Goal: Information Seeking & Learning: Learn about a topic

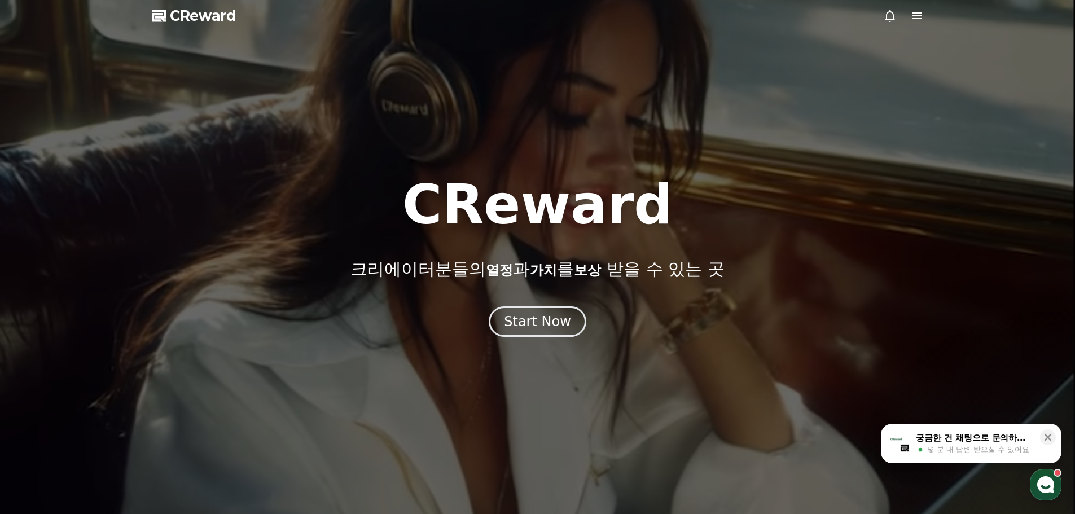
click at [917, 20] on icon at bounding box center [917, 16] width 14 height 14
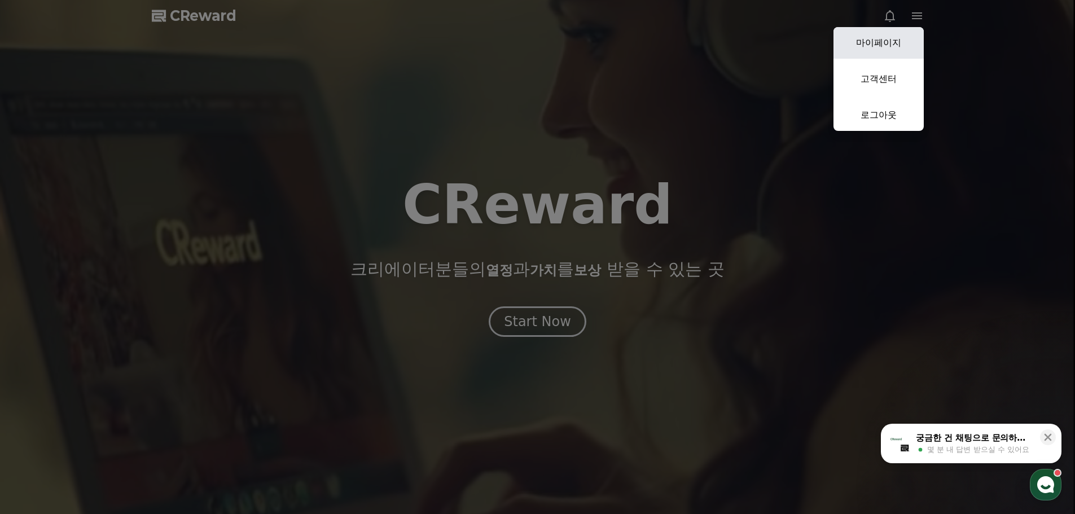
click at [887, 47] on link "마이페이지" at bounding box center [878, 43] width 90 height 32
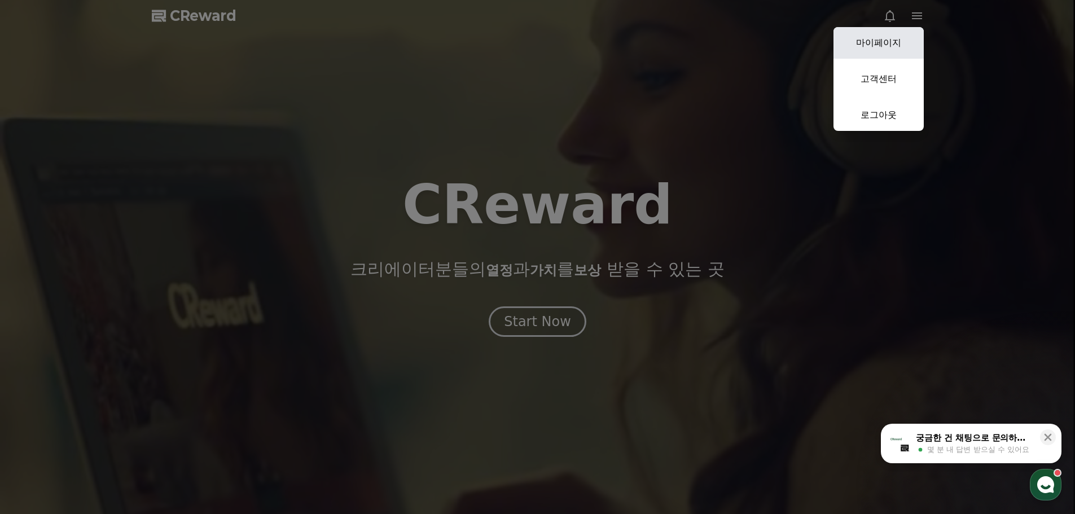
select select "**********"
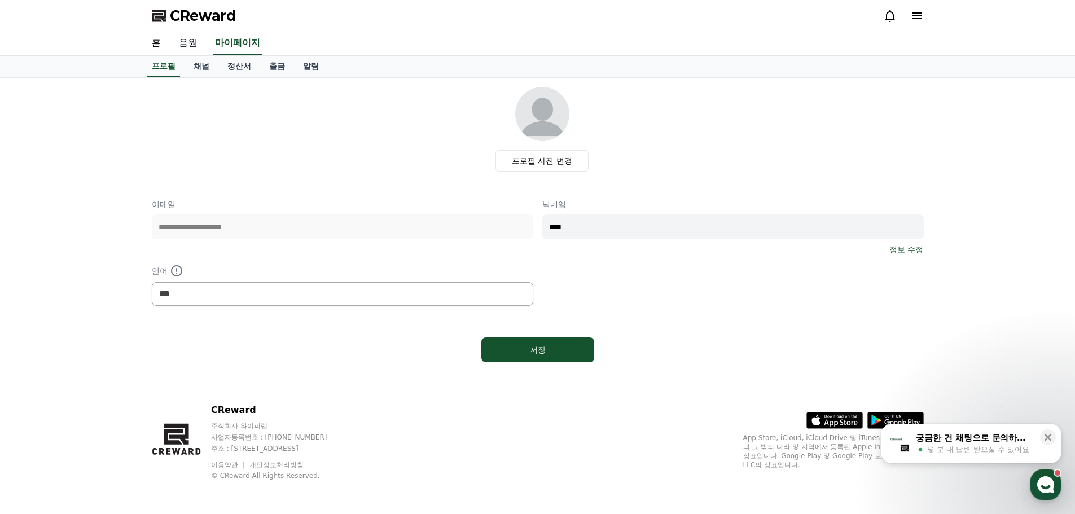
click at [193, 54] on link "음원" at bounding box center [188, 44] width 36 height 24
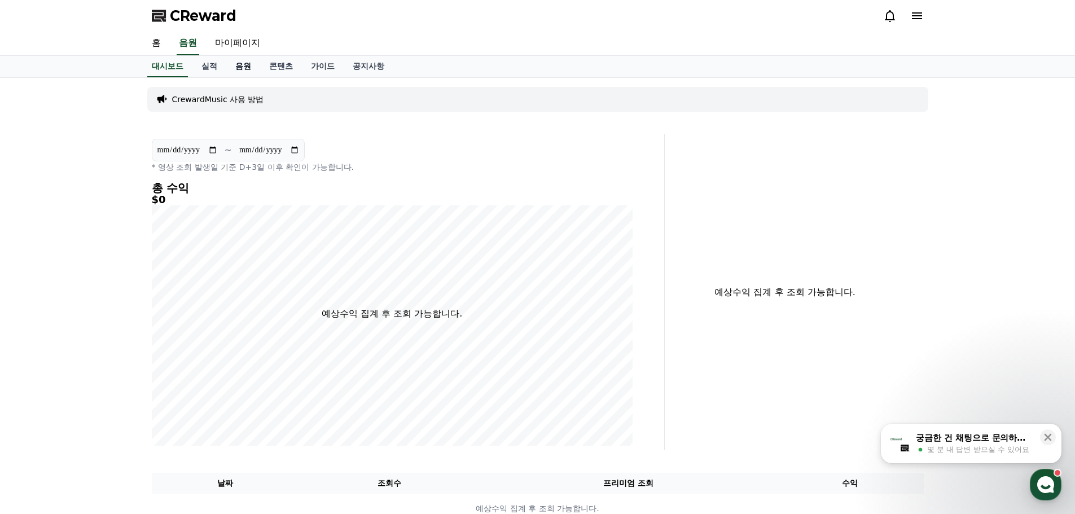
click at [239, 63] on link "음원" at bounding box center [243, 66] width 34 height 21
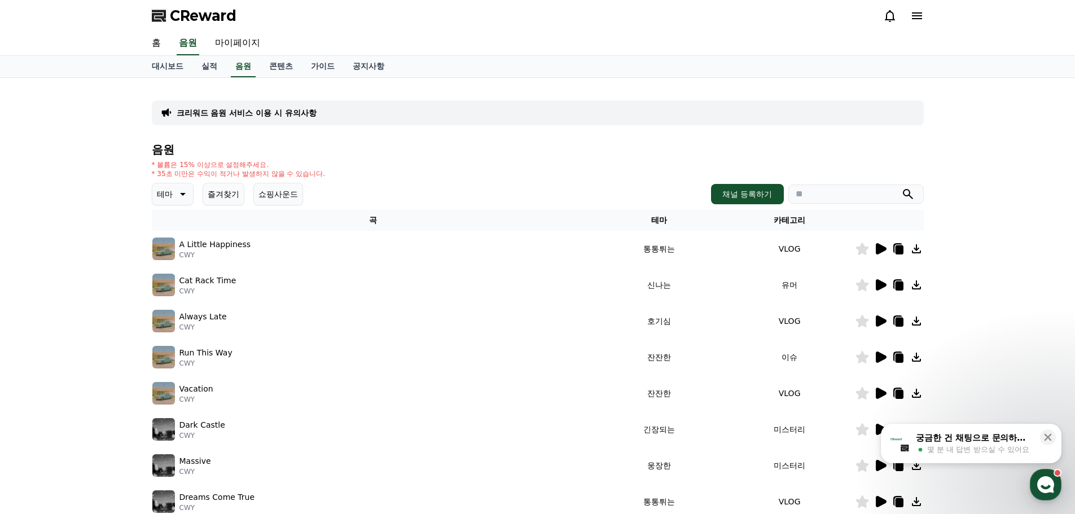
click at [223, 80] on div "크리워드 음원 서비스 이용 시 유의사항 음원 * 볼륨은 15% 이상으로 설정해주세요. * 35초 미만은 수익이 적거나 발생하지 않을 수 있습니…" at bounding box center [538, 350] width 790 height 545
click at [215, 69] on link "실적" at bounding box center [209, 66] width 34 height 21
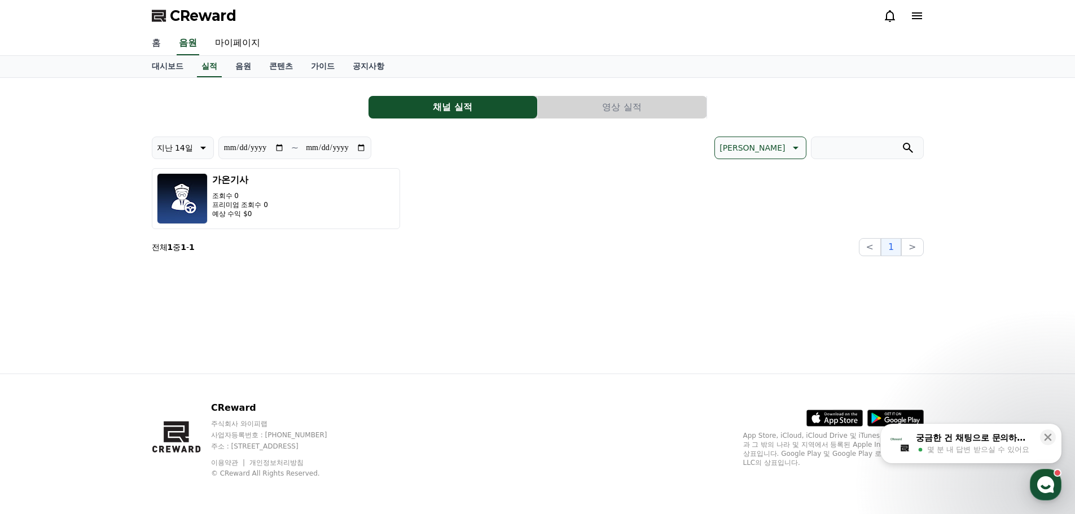
click at [160, 46] on link "홈" at bounding box center [156, 44] width 27 height 24
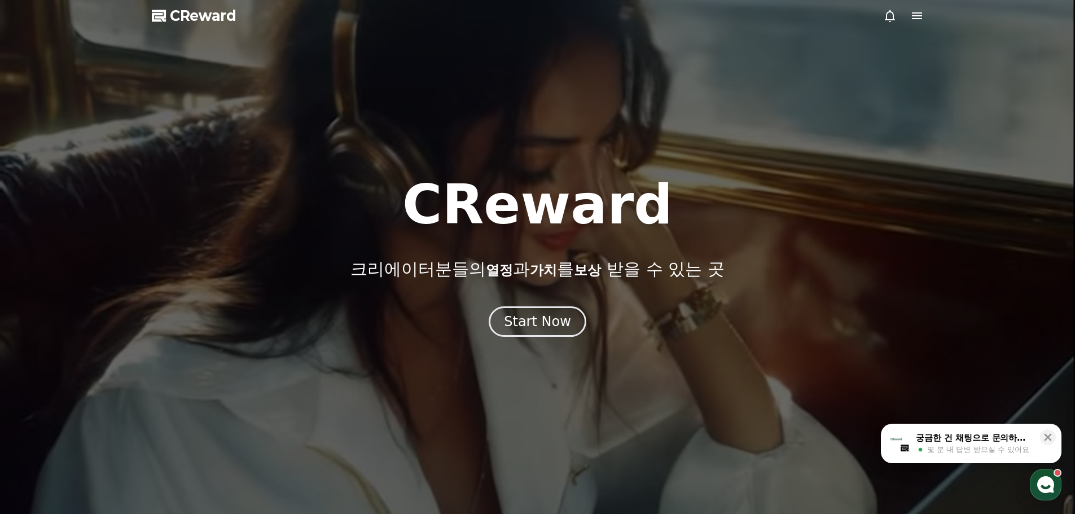
click at [920, 14] on icon at bounding box center [917, 15] width 10 height 7
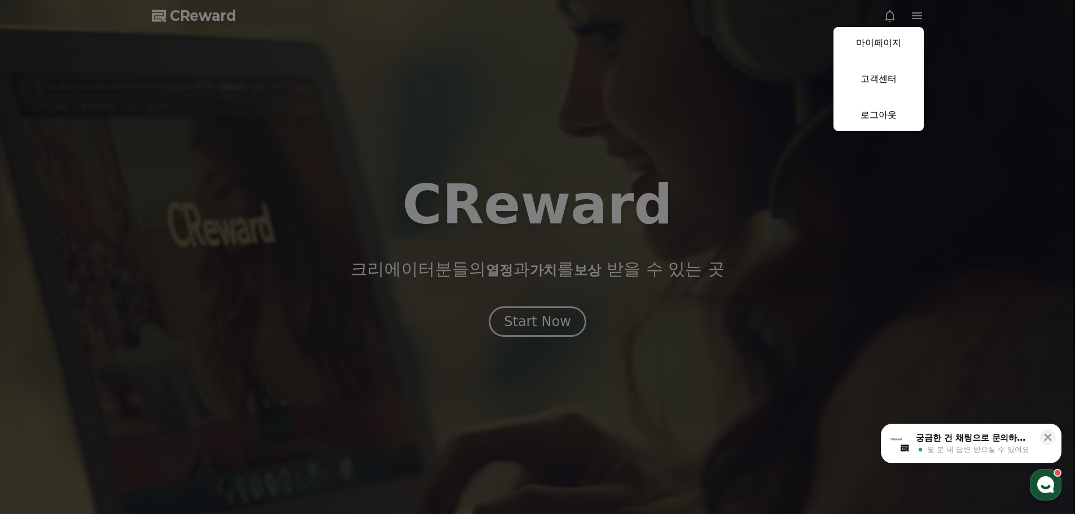
click at [896, 61] on button "마이페이지 고객센터 로그아웃" at bounding box center [878, 79] width 90 height 104
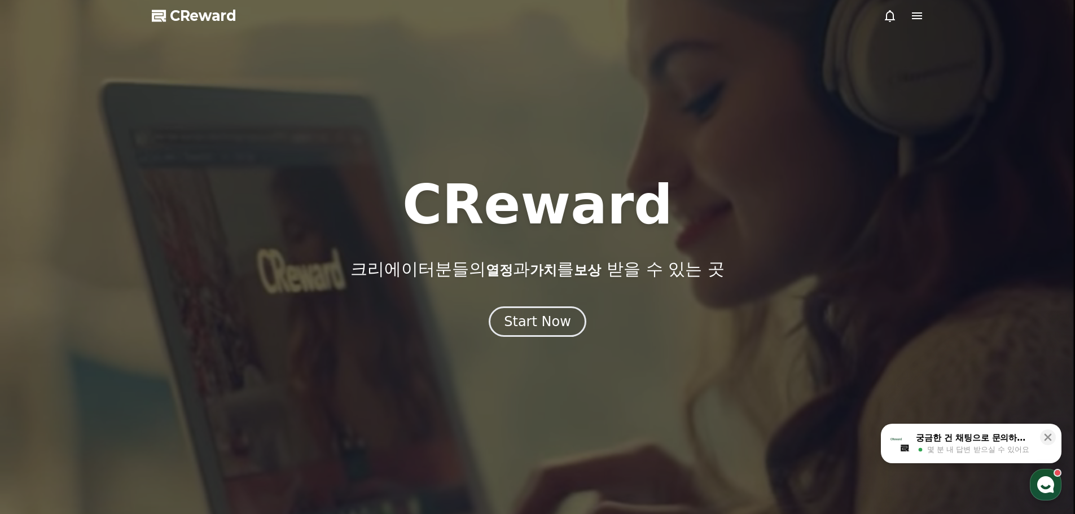
click at [922, 13] on icon at bounding box center [917, 16] width 14 height 14
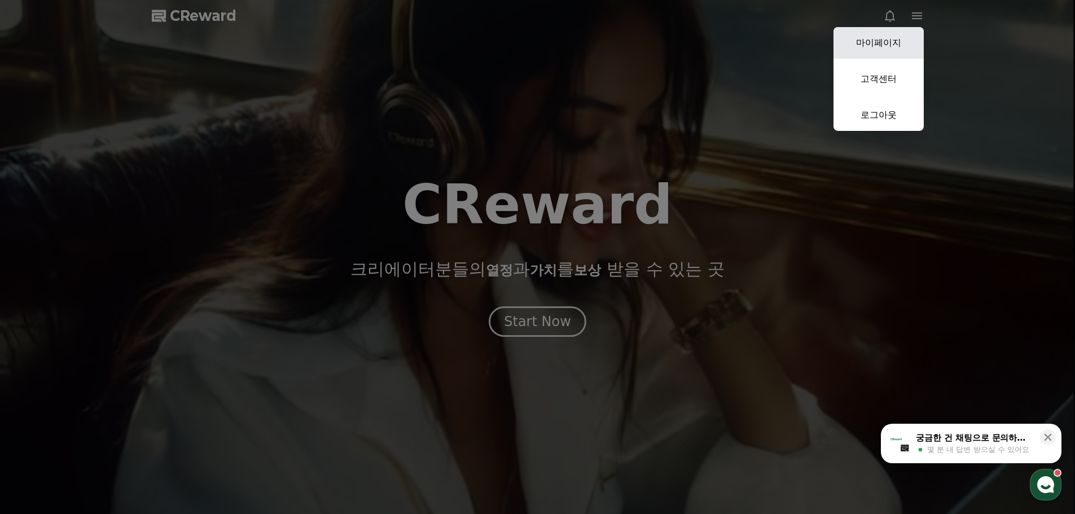
click at [885, 48] on link "마이페이지" at bounding box center [878, 43] width 90 height 32
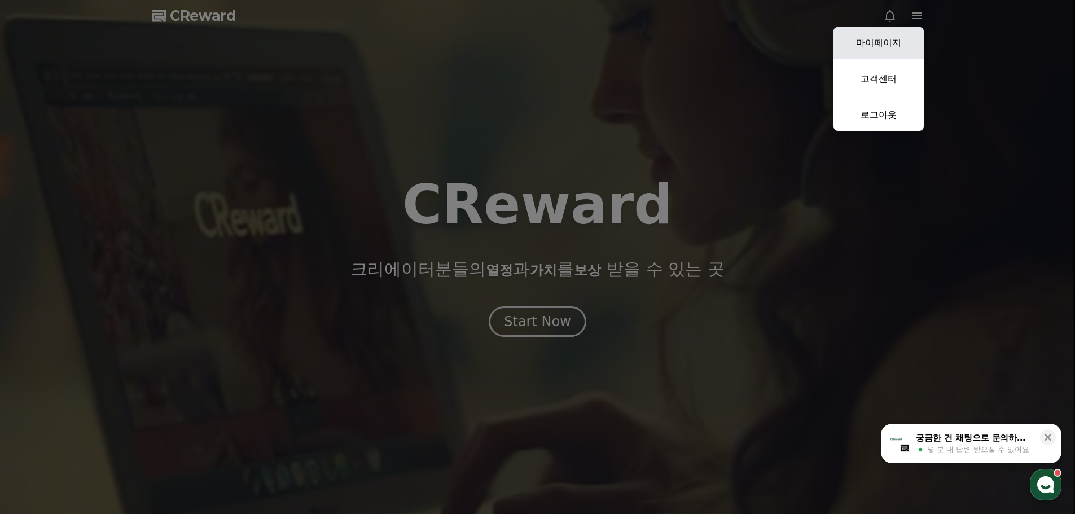
select select "**********"
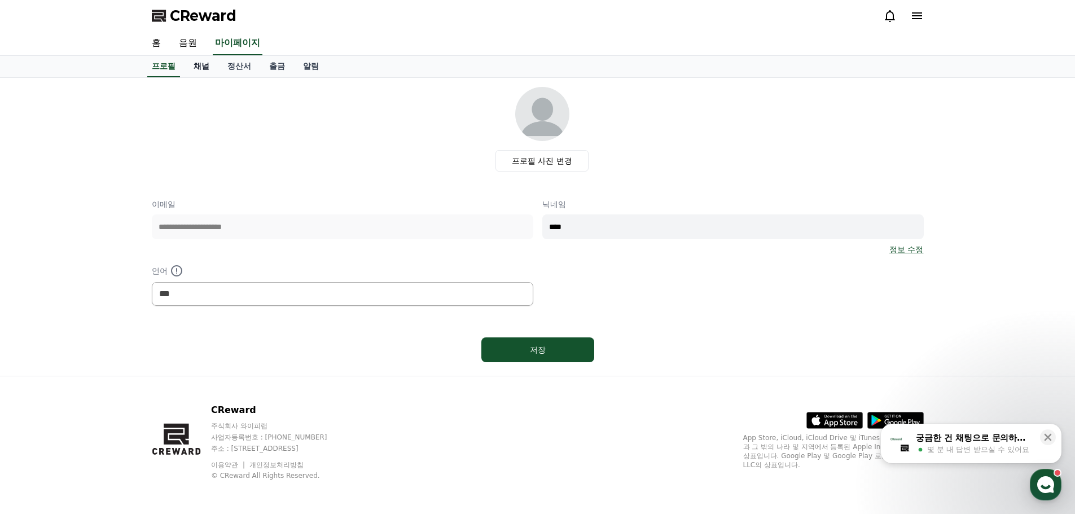
click at [205, 66] on link "채널" at bounding box center [201, 66] width 34 height 21
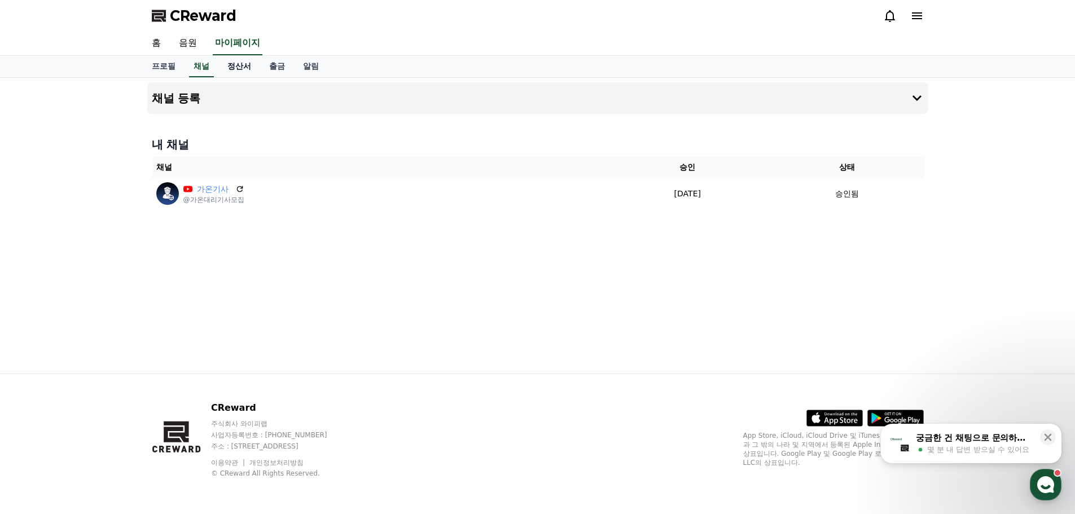
click at [226, 66] on link "정산서" at bounding box center [239, 66] width 42 height 21
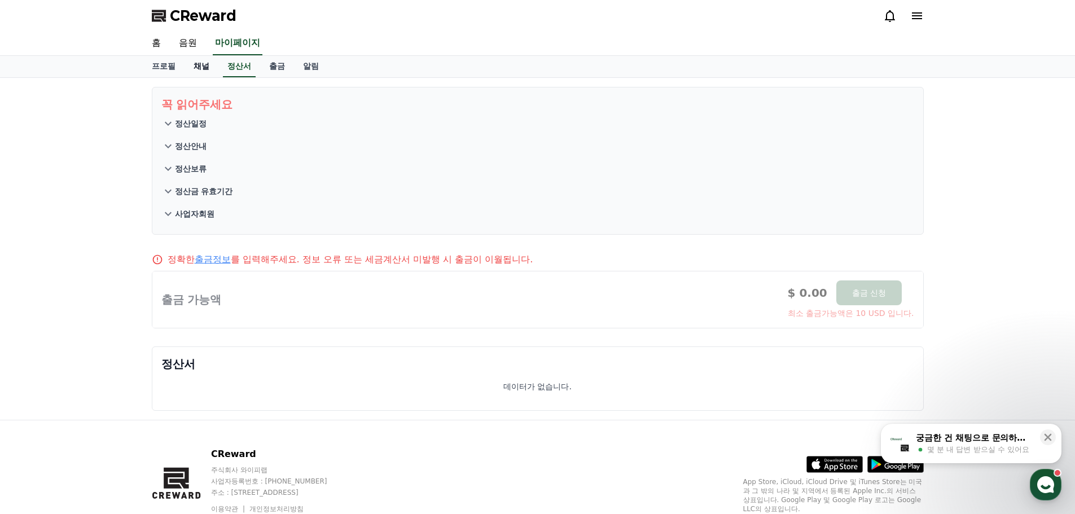
click at [206, 72] on link "채널" at bounding box center [201, 66] width 34 height 21
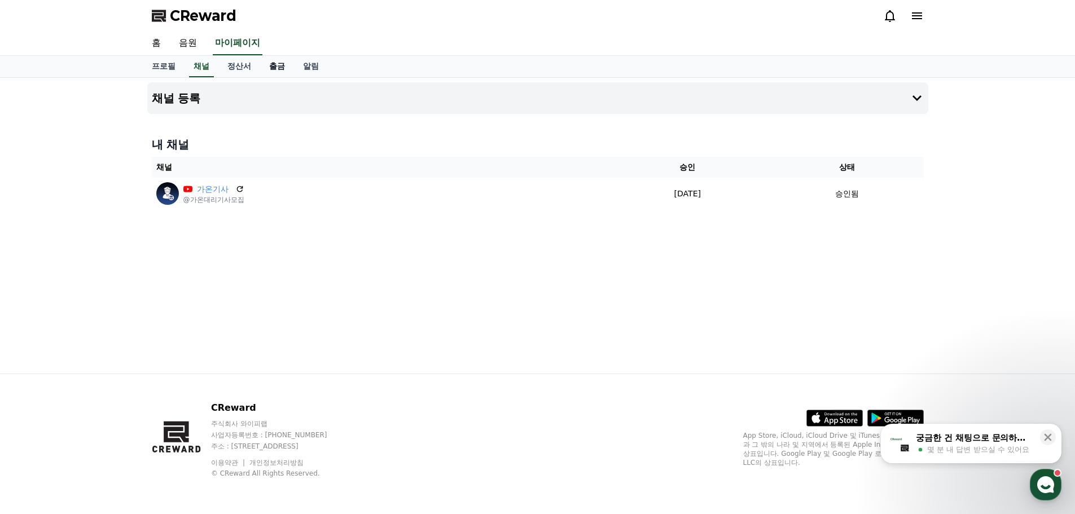
click at [281, 70] on link "출금" at bounding box center [277, 66] width 34 height 21
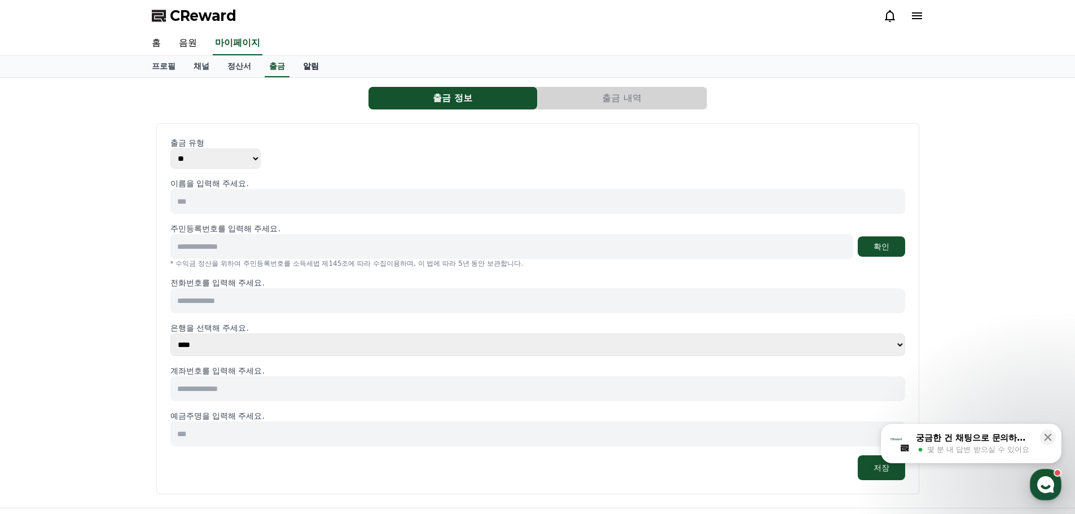
click at [294, 65] on link "알림" at bounding box center [311, 66] width 34 height 21
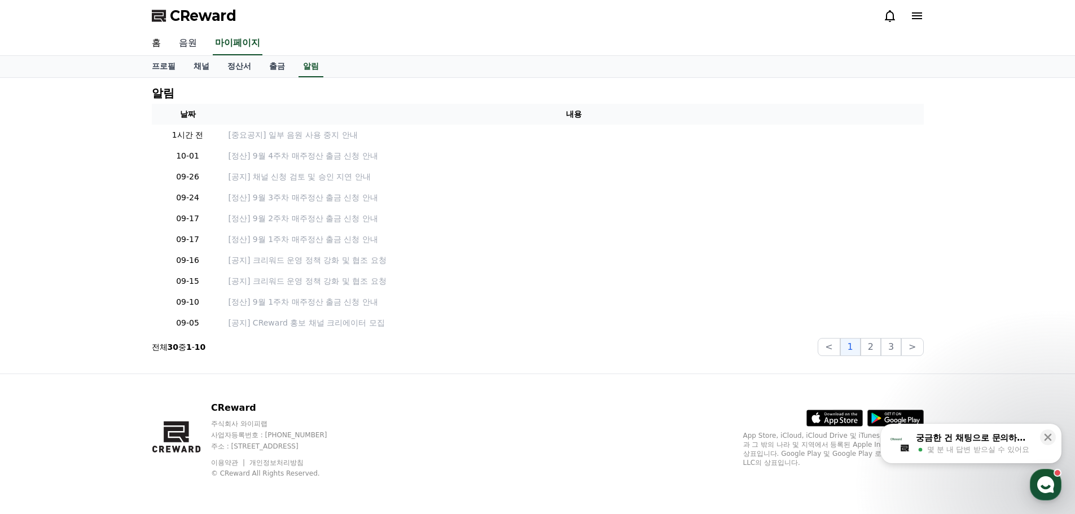
click at [191, 51] on link "음원" at bounding box center [188, 44] width 36 height 24
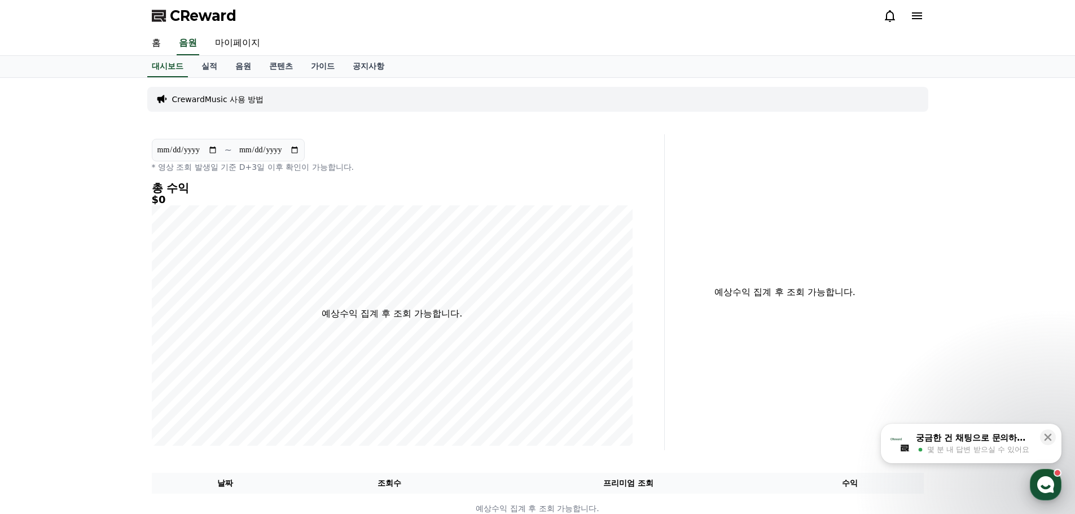
click at [1041, 484] on use "button" at bounding box center [1045, 484] width 17 height 17
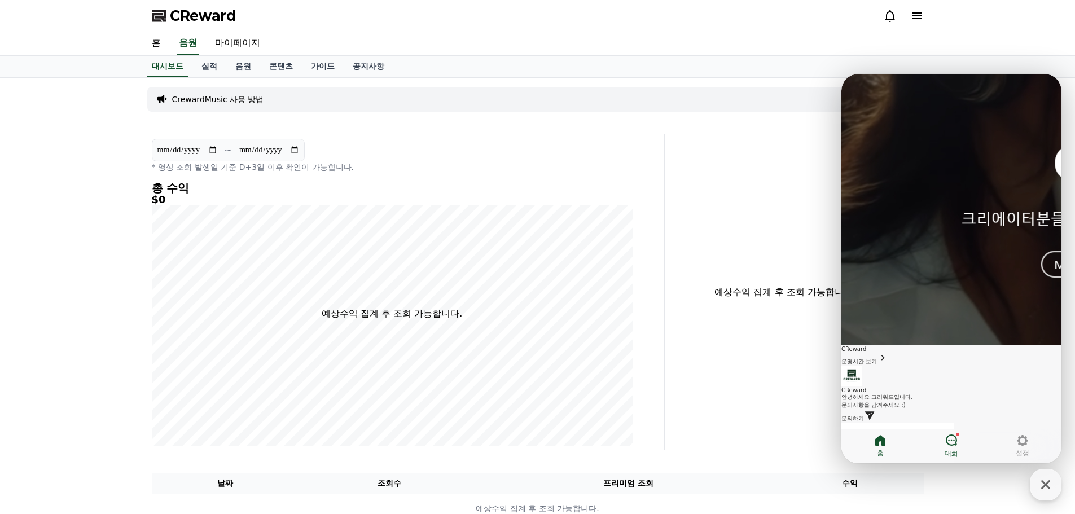
click at [944, 438] on icon at bounding box center [951, 440] width 14 height 14
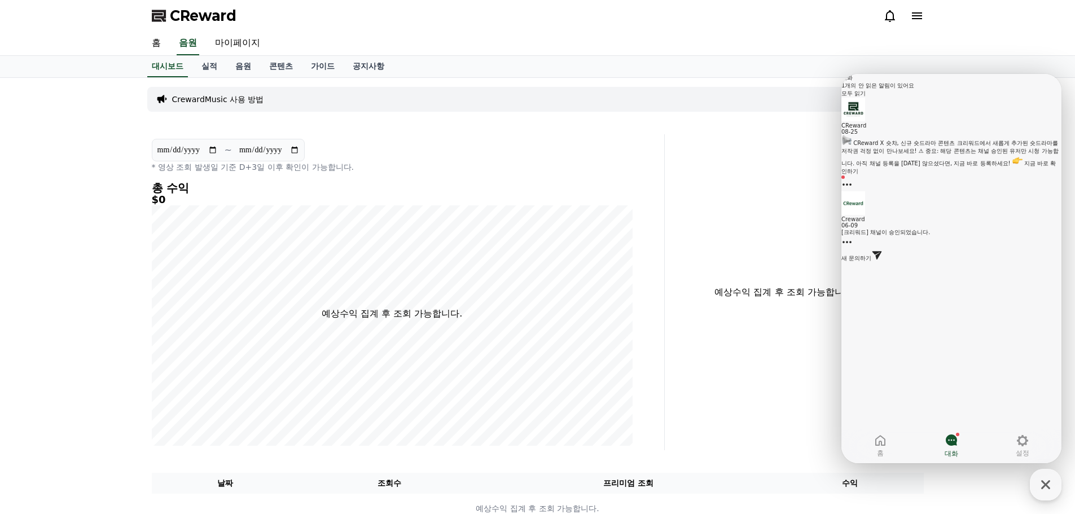
click at [767, 331] on div "예상수익 집계 후 조회 가능합니다." at bounding box center [798, 292] width 259 height 316
drag, startPoint x: 762, startPoint y: 336, endPoint x: 765, endPoint y: 358, distance: 22.2
click at [762, 337] on div "예상수익 집계 후 조회 가능합니다." at bounding box center [798, 292] width 259 height 316
click at [1052, 496] on div "button" at bounding box center [1046, 485] width 32 height 32
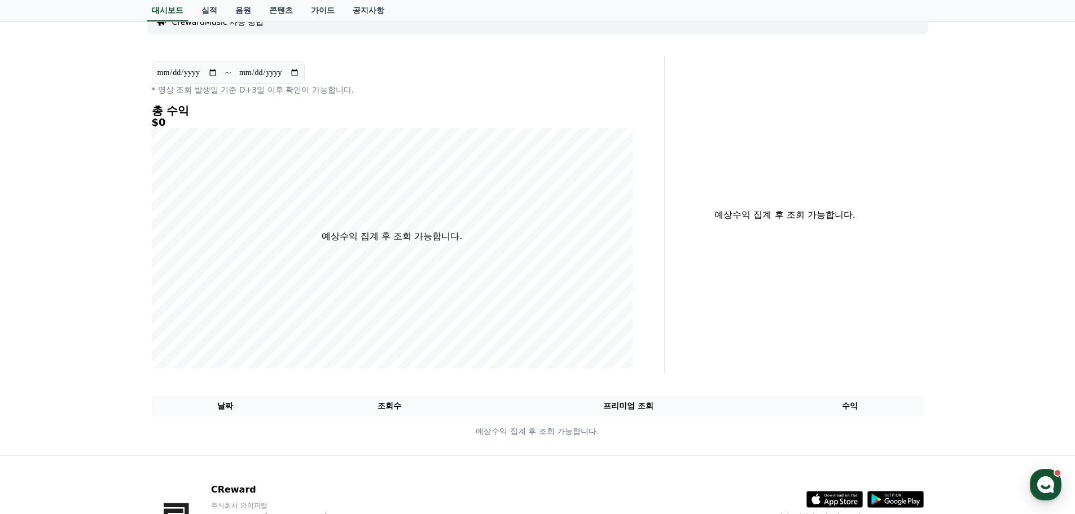
scroll to position [159, 0]
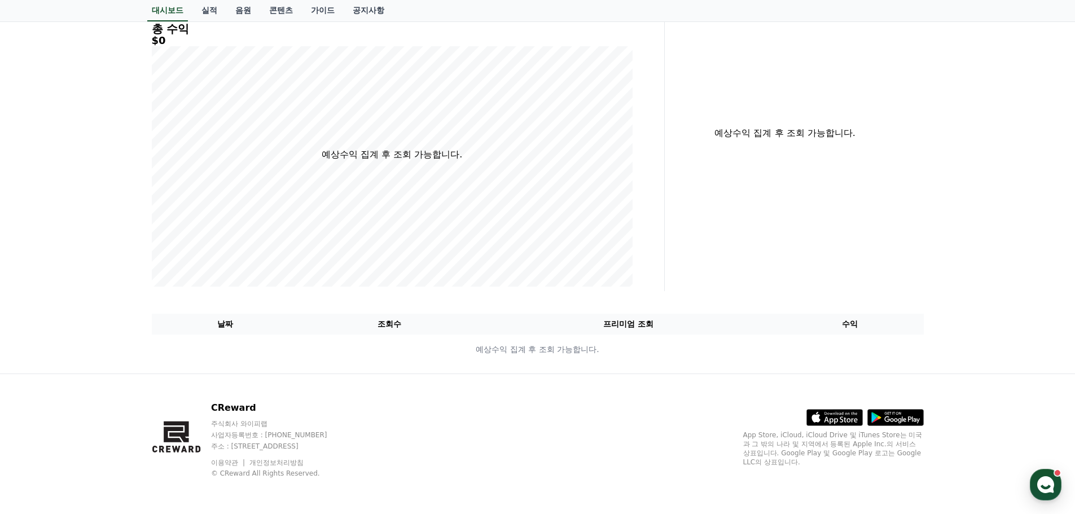
click at [68, 262] on div "**********" at bounding box center [537, 146] width 1075 height 455
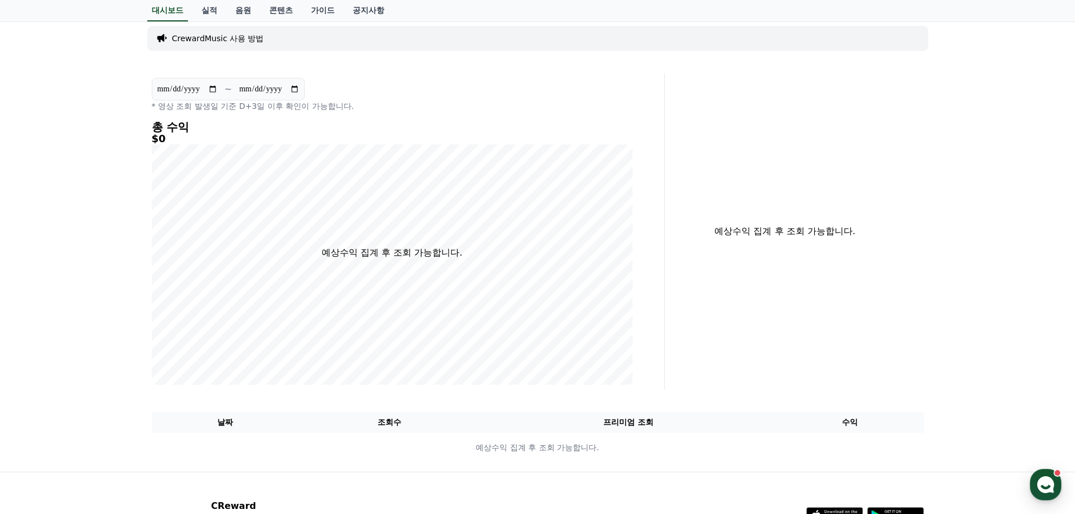
scroll to position [0, 0]
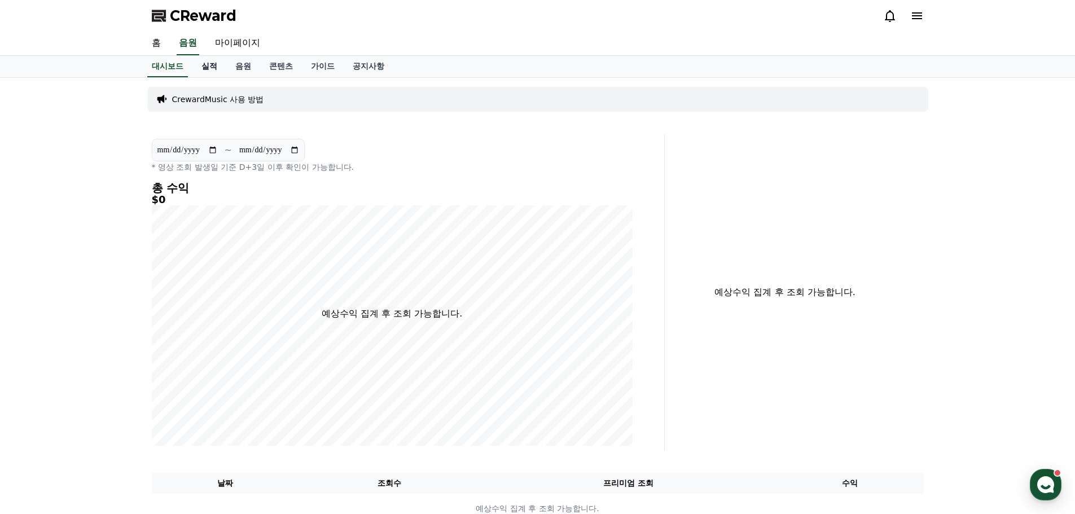
click at [219, 73] on link "실적" at bounding box center [209, 66] width 34 height 21
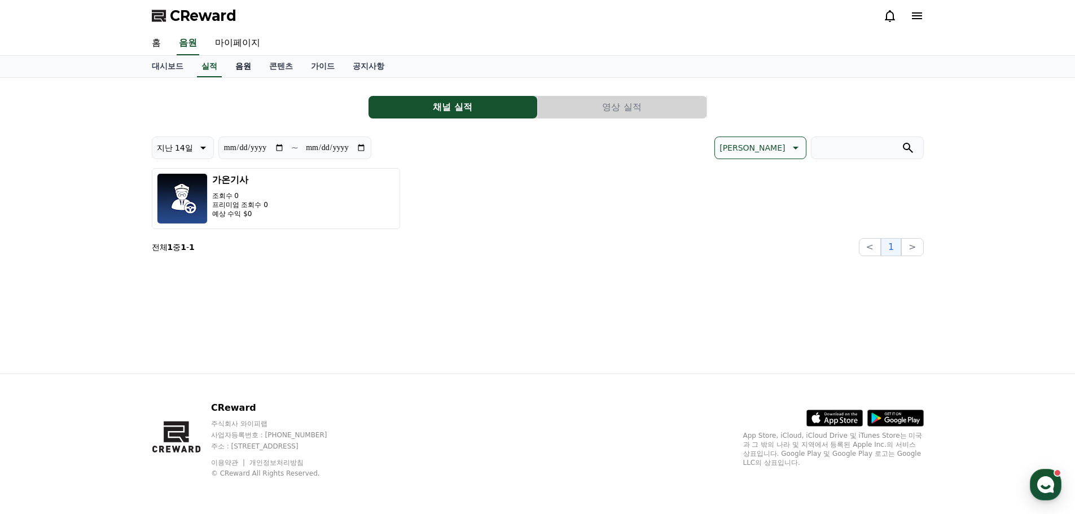
click at [251, 66] on link "음원" at bounding box center [243, 66] width 34 height 21
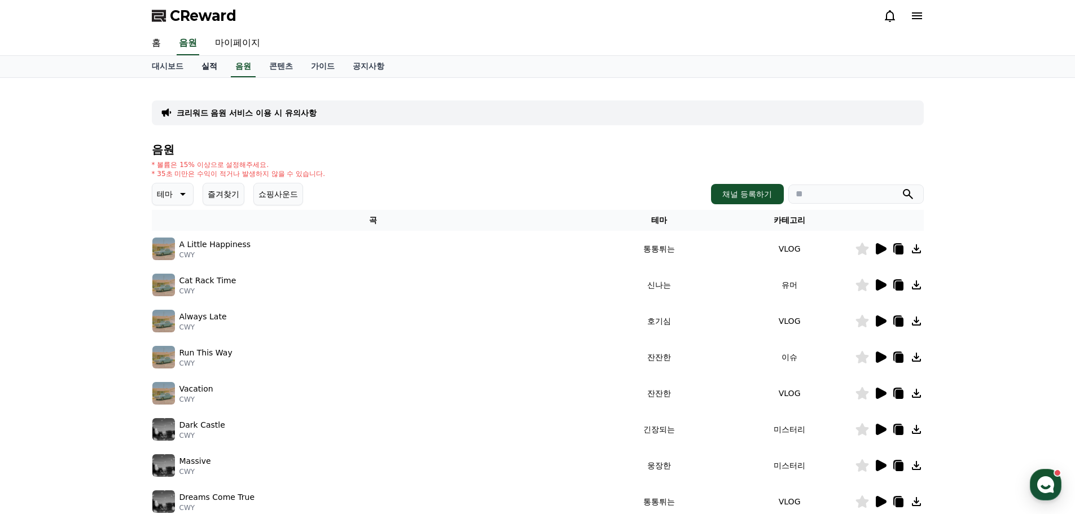
click at [206, 69] on link "실적" at bounding box center [209, 66] width 34 height 21
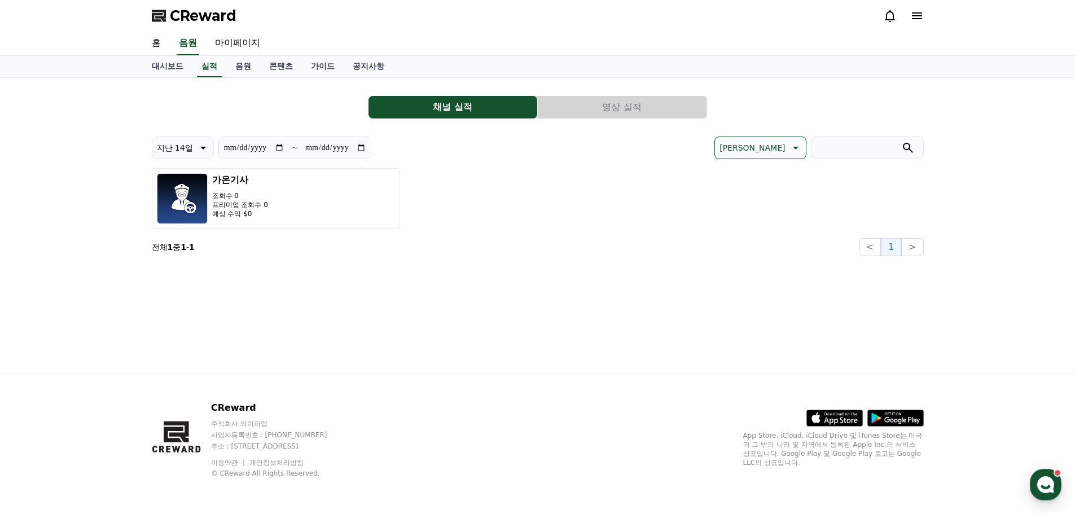
drag, startPoint x: 425, startPoint y: 336, endPoint x: 221, endPoint y: 119, distance: 298.1
click at [419, 332] on div "**********" at bounding box center [538, 226] width 790 height 296
click at [244, 67] on link "음원" at bounding box center [243, 66] width 34 height 21
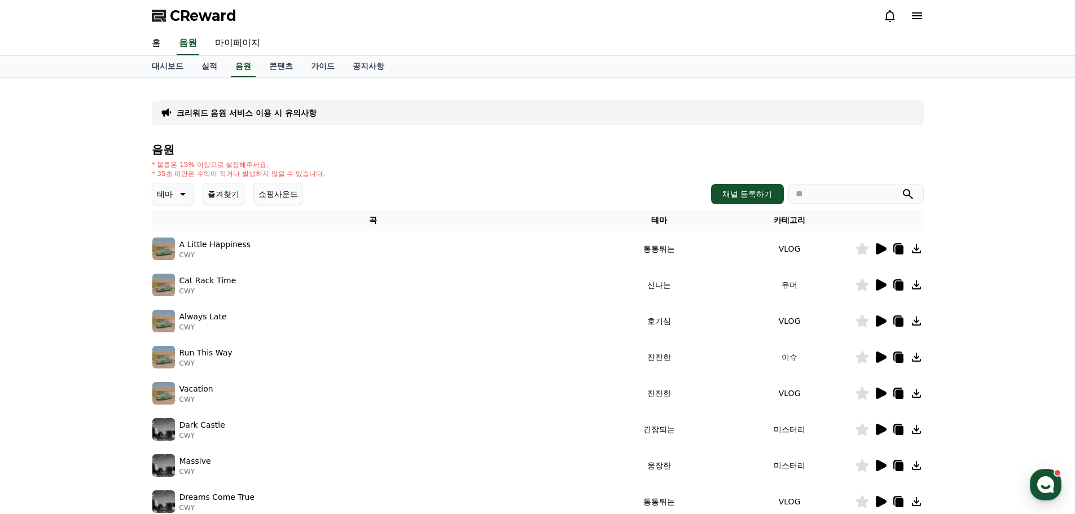
click at [90, 173] on div "크리워드 음원 서비스 이용 시 유의사항 음원 * 볼륨은 15% 이상으로 설정해주세요. * 35초 미만은 수익이 적거나 발생하지 않을 수 있습니…" at bounding box center [537, 350] width 1075 height 545
drag, startPoint x: 164, startPoint y: 209, endPoint x: 171, endPoint y: 205, distance: 7.8
click at [170, 206] on div "음원 * 볼륨은 15% 이상으로 설정해주세요. * 35초 미만은 수익이 적거나 발생하지 않을 수 있습니다. 테마 즐겨찾기 쇼핑사운드 채널 등록…" at bounding box center [538, 378] width 772 height 471
click at [171, 204] on button "테마" at bounding box center [173, 194] width 42 height 23
click at [172, 195] on p "테마" at bounding box center [165, 194] width 16 height 16
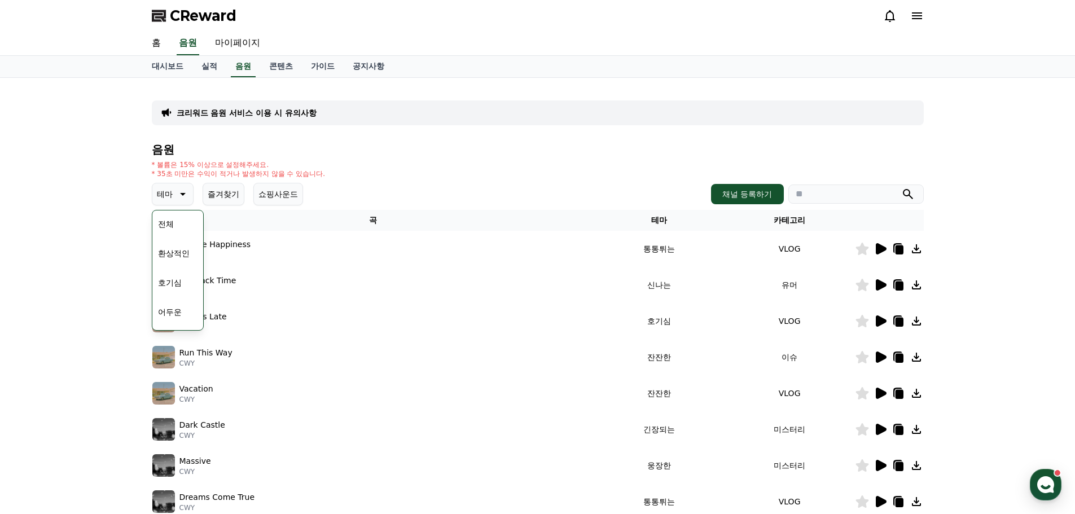
click at [132, 208] on div "크리워드 음원 서비스 이용 시 유의사항 음원 * 볼륨은 15% 이상으로 설정해주세요. * 35초 미만은 수익이 적거나 발생하지 않을 수 있습니…" at bounding box center [537, 350] width 1075 height 545
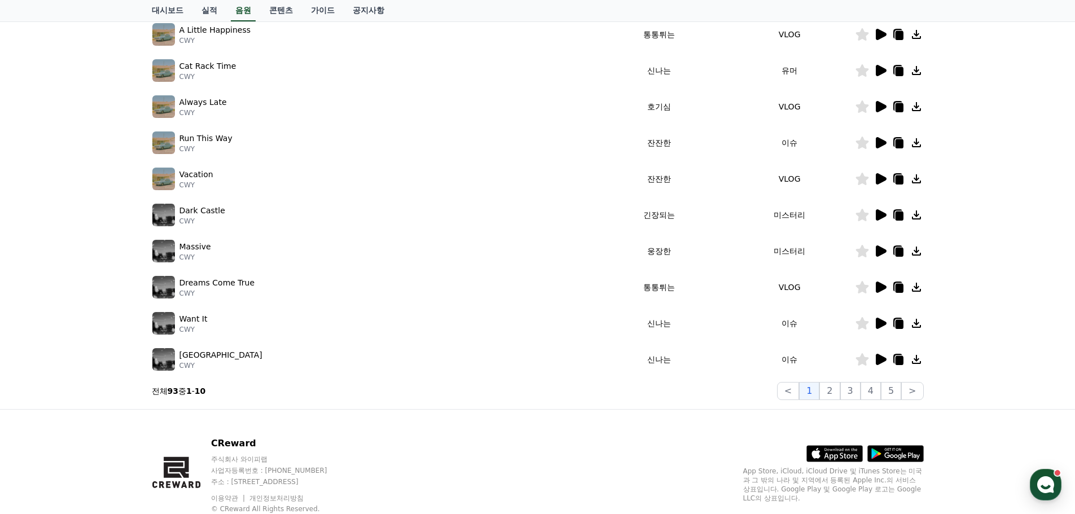
scroll to position [226, 0]
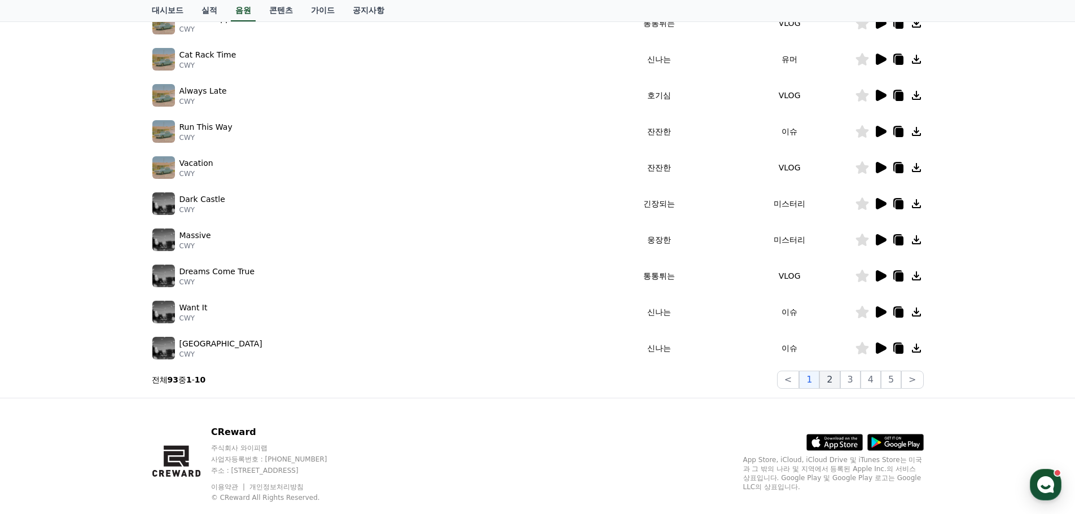
click at [839, 387] on button "2" at bounding box center [829, 380] width 20 height 18
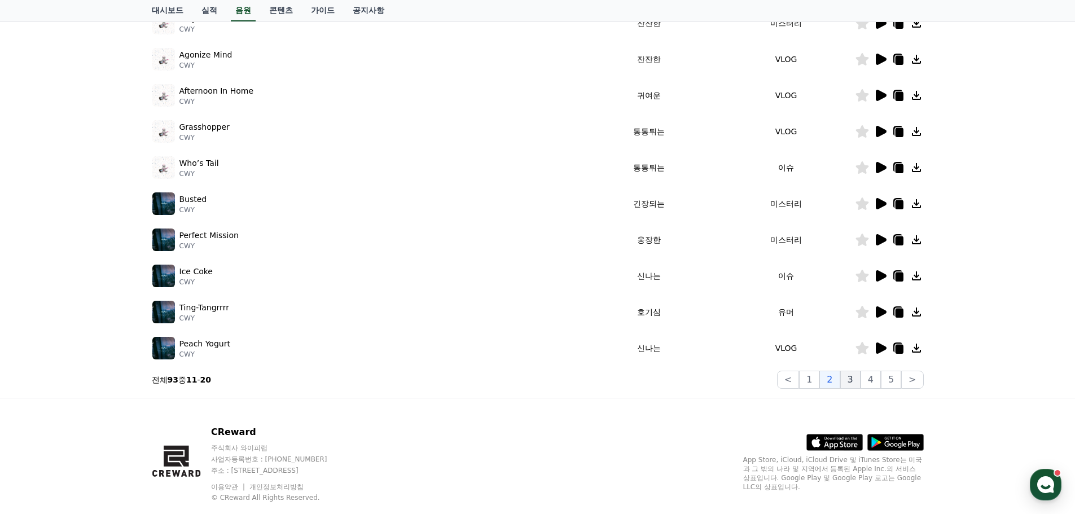
click at [854, 383] on button "3" at bounding box center [850, 380] width 20 height 18
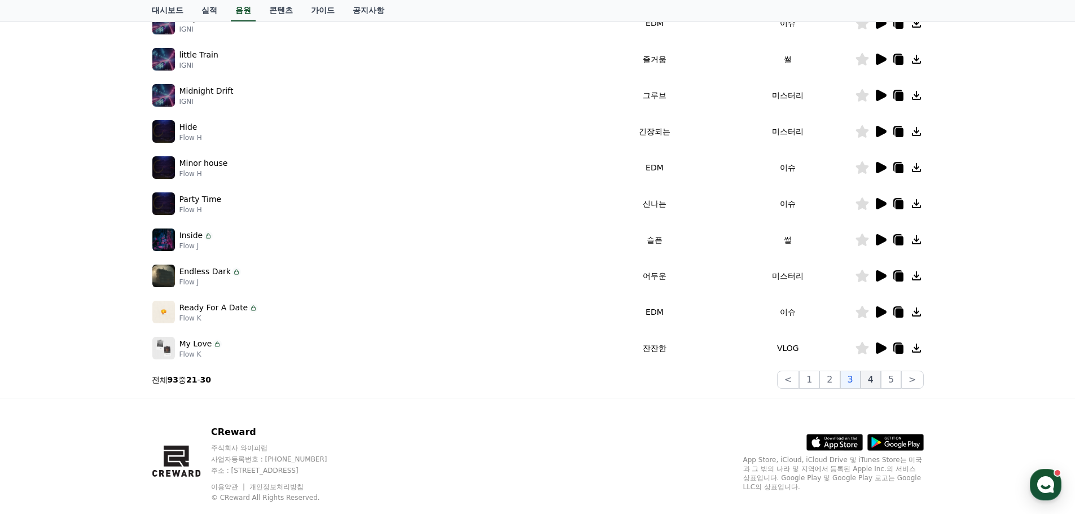
click at [870, 382] on button "4" at bounding box center [870, 380] width 20 height 18
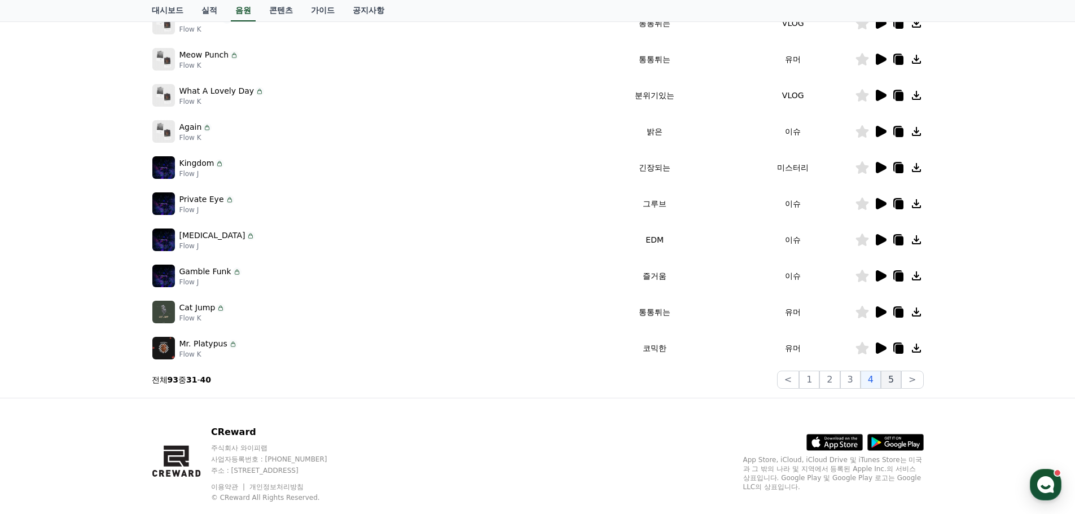
click at [887, 381] on button "5" at bounding box center [891, 380] width 20 height 18
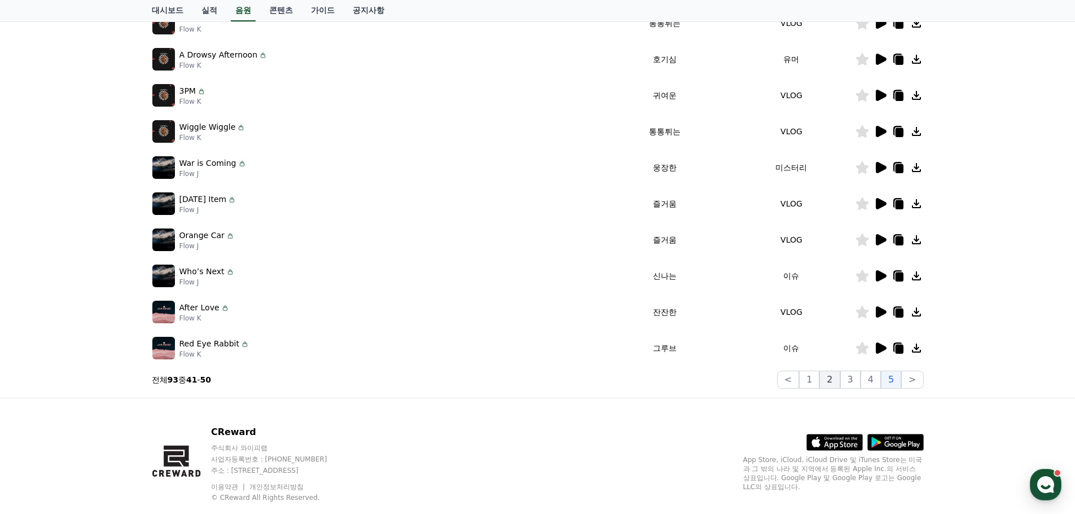
click at [829, 382] on button "2" at bounding box center [829, 380] width 20 height 18
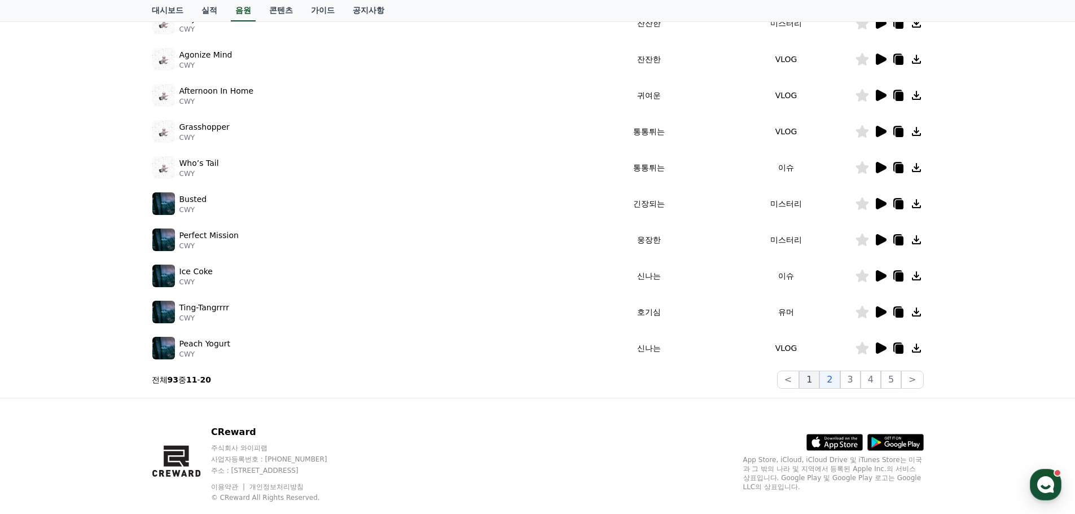
click at [817, 385] on button "1" at bounding box center [809, 380] width 20 height 18
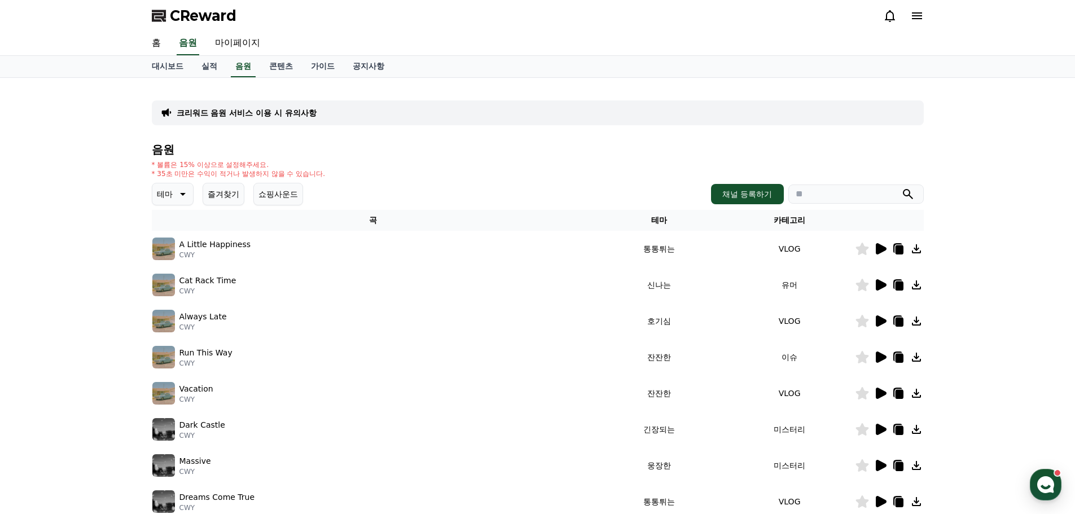
drag, startPoint x: 1001, startPoint y: 188, endPoint x: 989, endPoint y: 210, distance: 25.0
drag, startPoint x: 79, startPoint y: 251, endPoint x: 245, endPoint y: 421, distance: 237.8
click at [245, 421] on div "크리워드 음원 서비스 이용 시 유의사항 음원 * 볼륨은 15% 이상으로 설정해주세요. * 35초 미만은 수익이 적거나 발생하지 않을 수 있습니…" at bounding box center [537, 350] width 1075 height 545
click at [89, 399] on div "크리워드 음원 서비스 이용 시 유의사항 음원 * 볼륨은 15% 이상으로 설정해주세요. * 35초 미만은 수익이 적거나 발생하지 않을 수 있습니…" at bounding box center [537, 350] width 1075 height 545
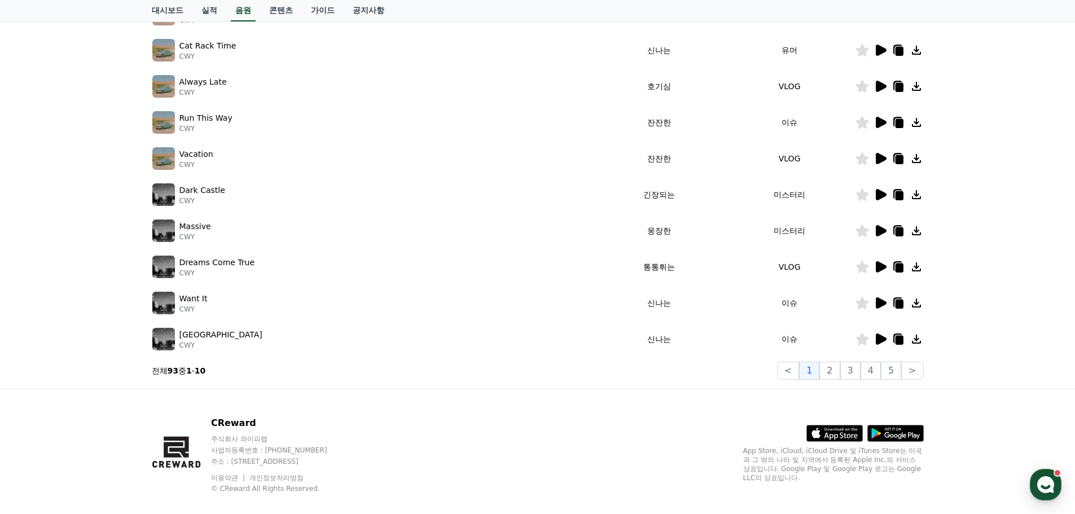
scroll to position [250, 0]
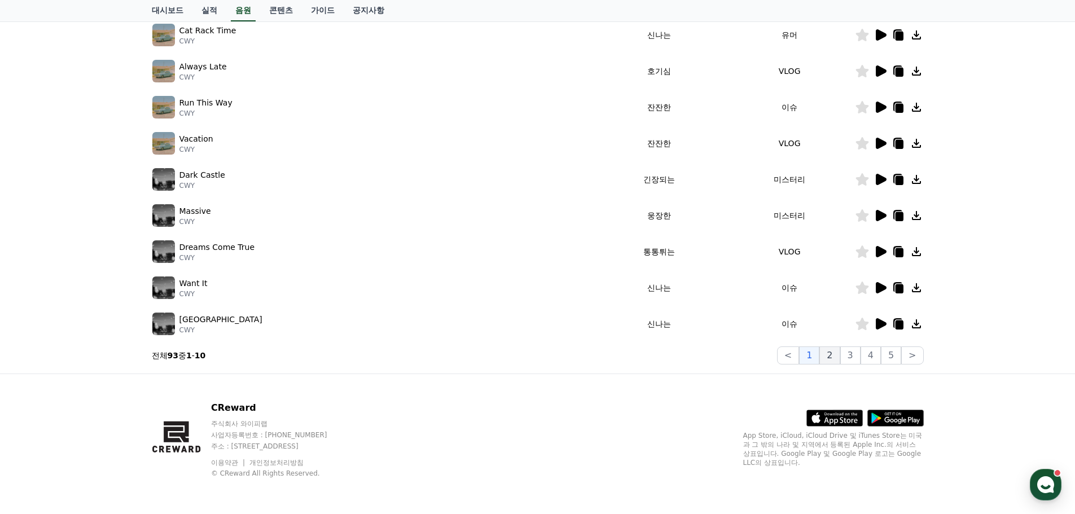
click at [832, 352] on button "2" at bounding box center [829, 355] width 20 height 18
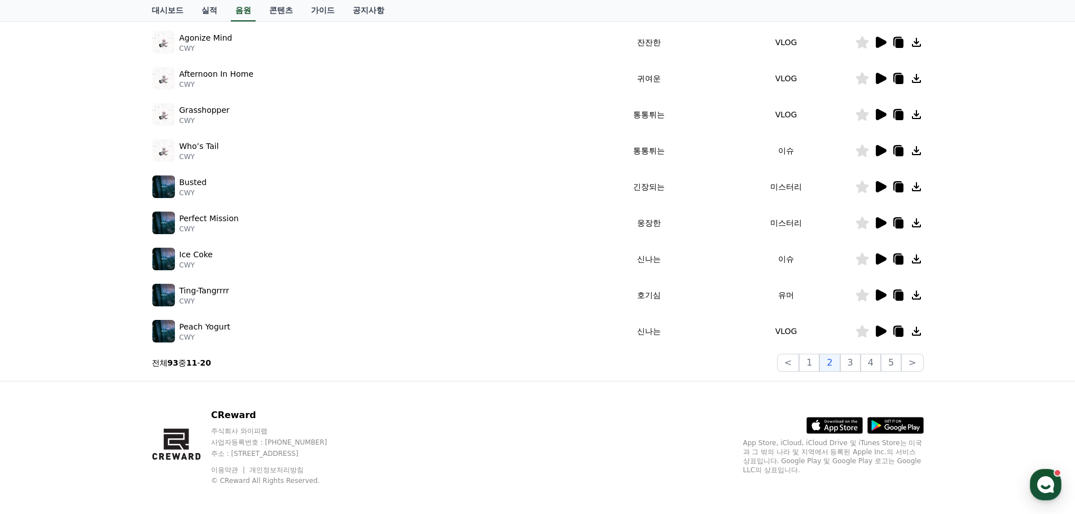
scroll to position [137, 0]
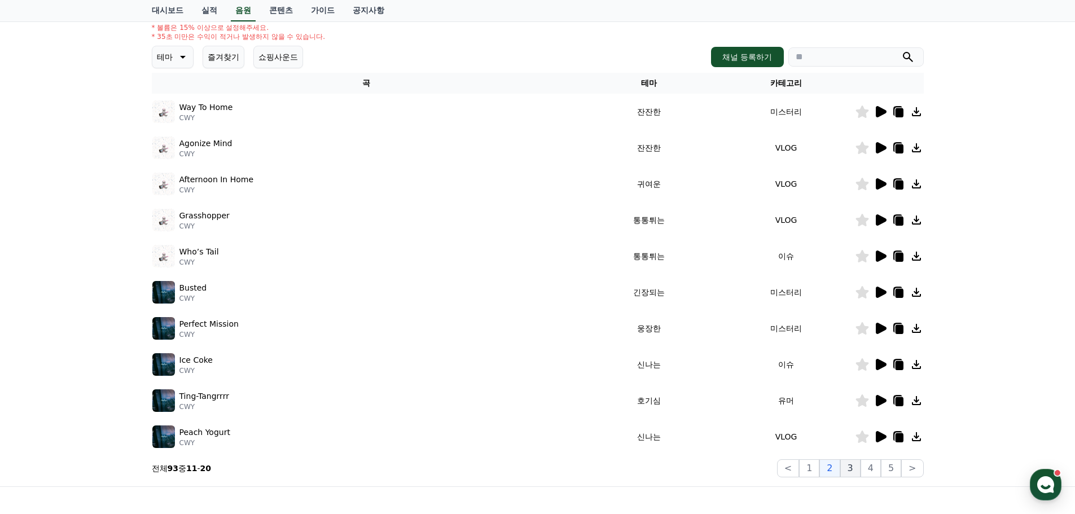
click at [853, 470] on button "3" at bounding box center [850, 468] width 20 height 18
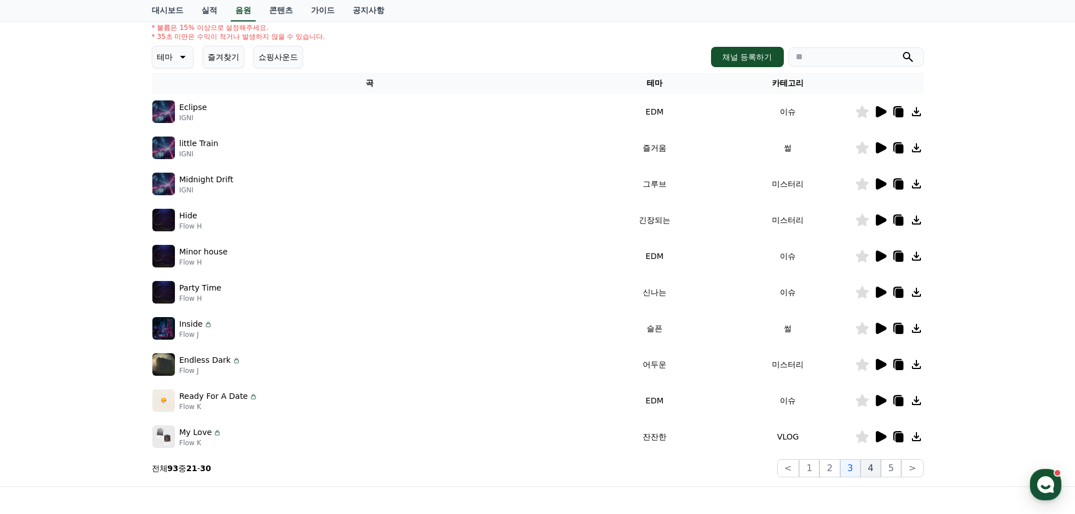
click at [874, 470] on button "4" at bounding box center [870, 468] width 20 height 18
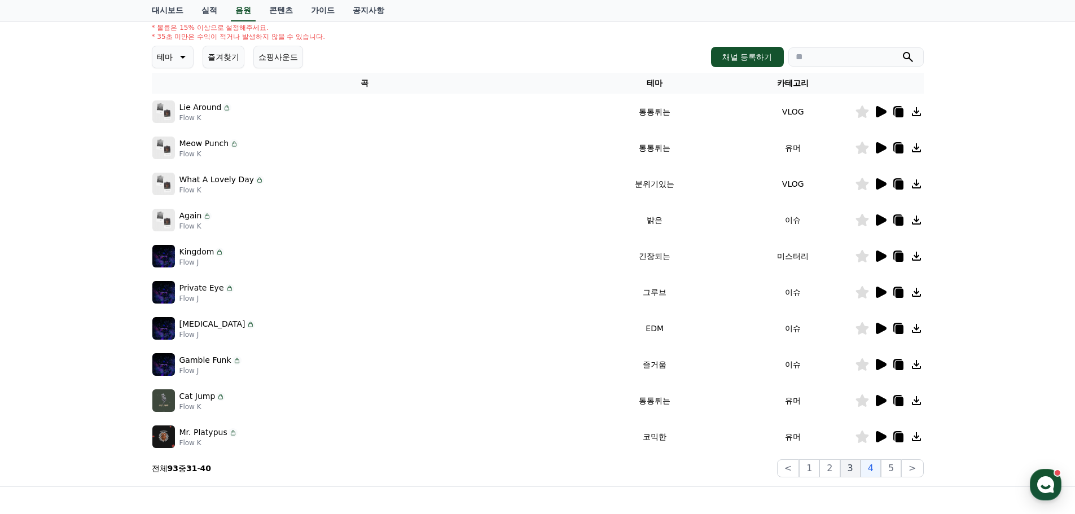
drag, startPoint x: 895, startPoint y: 466, endPoint x: 853, endPoint y: 464, distance: 42.3
click at [891, 464] on button "5" at bounding box center [891, 468] width 20 height 18
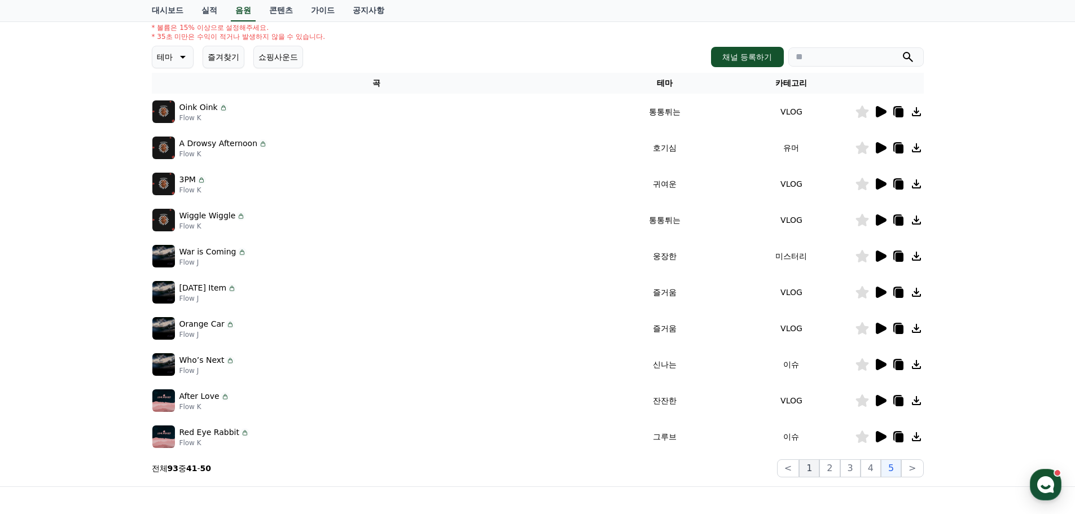
click at [816, 467] on button "1" at bounding box center [809, 468] width 20 height 18
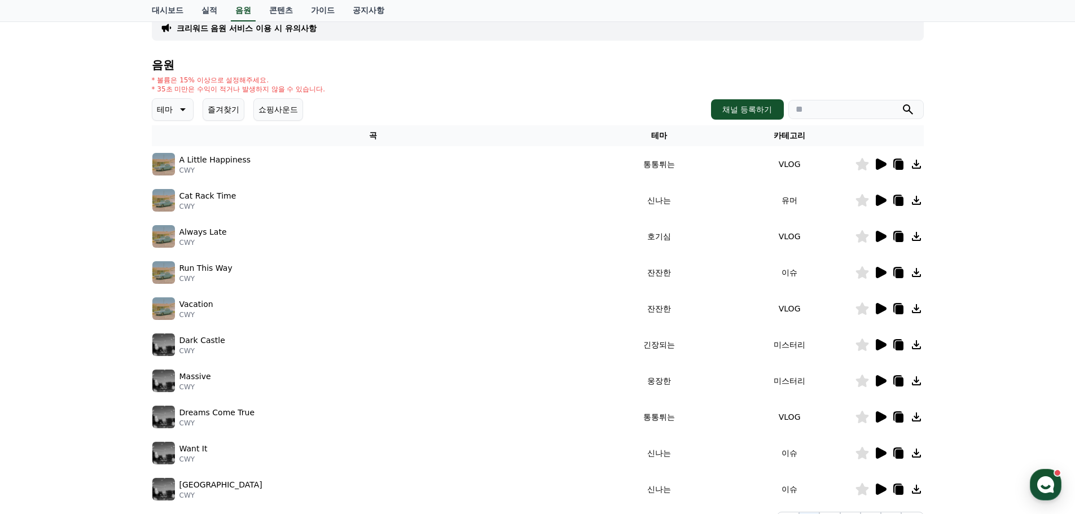
scroll to position [24, 0]
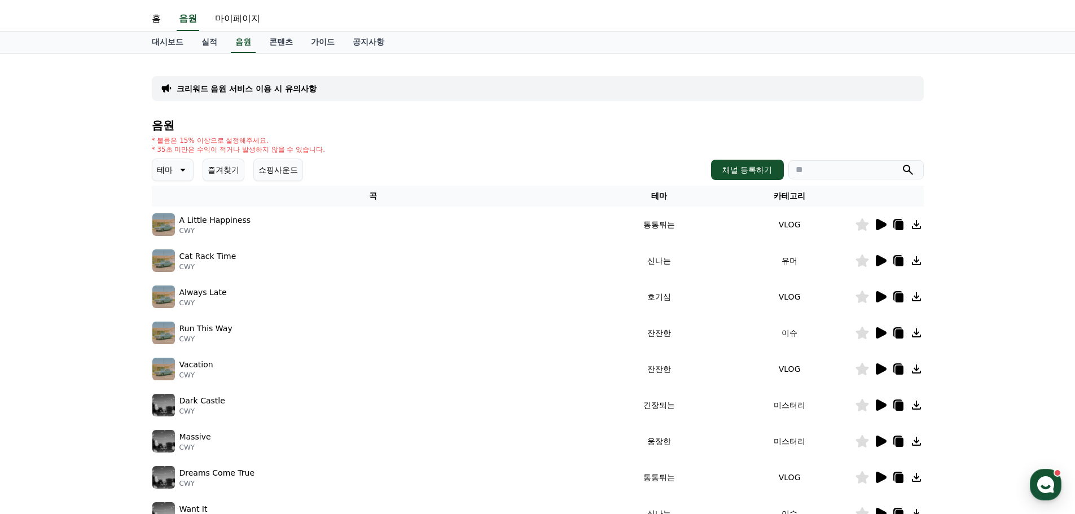
drag, startPoint x: 217, startPoint y: 226, endPoint x: 560, endPoint y: 229, distance: 343.0
click at [220, 225] on div "A Little Happiness CWY" at bounding box center [215, 224] width 72 height 21
drag, startPoint x: 963, startPoint y: 221, endPoint x: 933, endPoint y: 227, distance: 30.7
click at [961, 221] on div "크리워드 음원 서비스 이용 시 유의사항 음원 * 볼륨은 15% 이상으로 설정해주세요. * 35초 미만은 수익이 적거나 발생하지 않을 수 있습니…" at bounding box center [537, 326] width 1075 height 545
click at [914, 228] on icon at bounding box center [916, 224] width 9 height 9
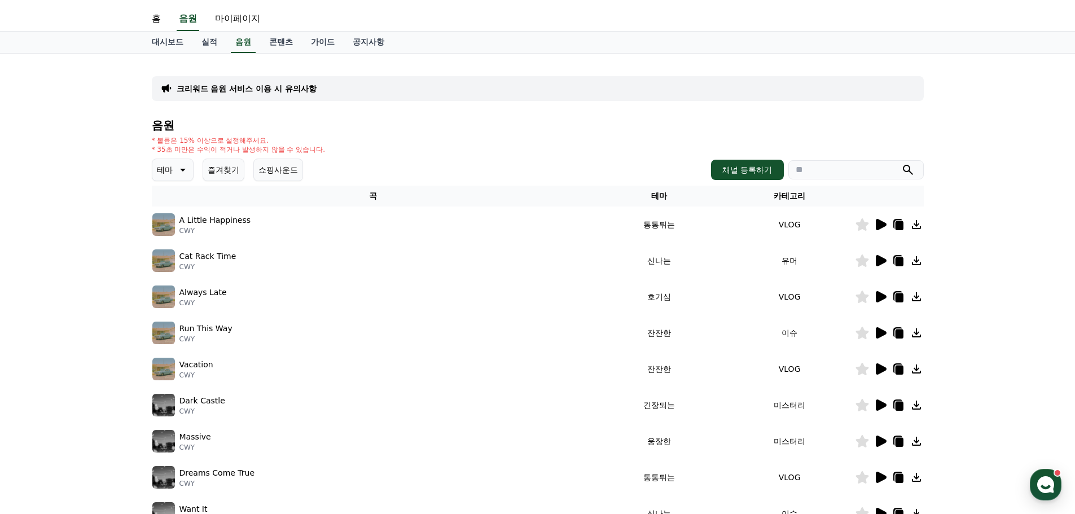
click at [1000, 95] on div "크리워드 음원 서비스 이용 시 유의사항 음원 * 볼륨은 15% 이상으로 설정해주세요. * 35초 미만은 수익이 적거나 발생하지 않을 수 있습니…" at bounding box center [537, 326] width 1075 height 545
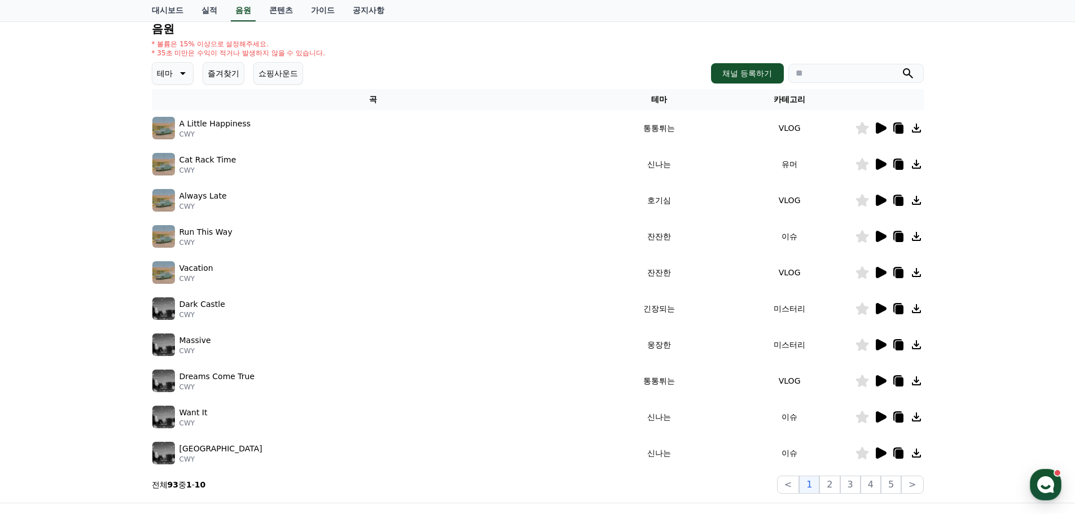
scroll to position [0, 0]
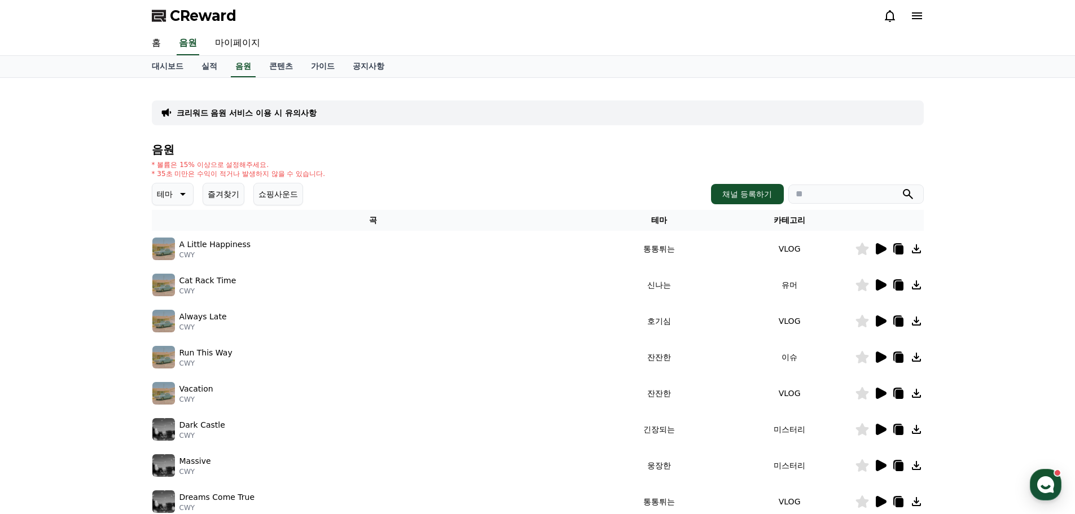
click at [882, 251] on icon at bounding box center [881, 248] width 11 height 11
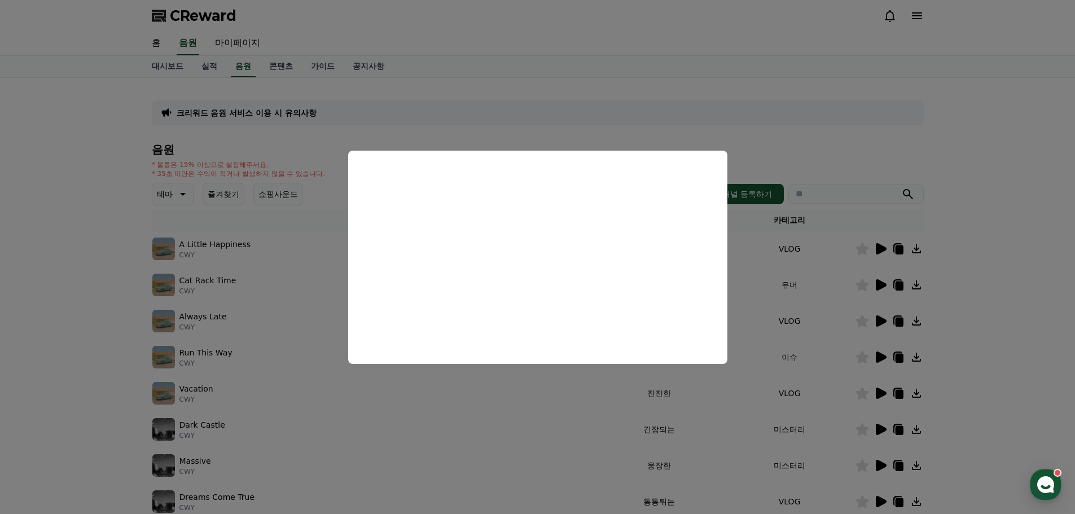
click at [86, 401] on button "close modal" at bounding box center [537, 257] width 1075 height 514
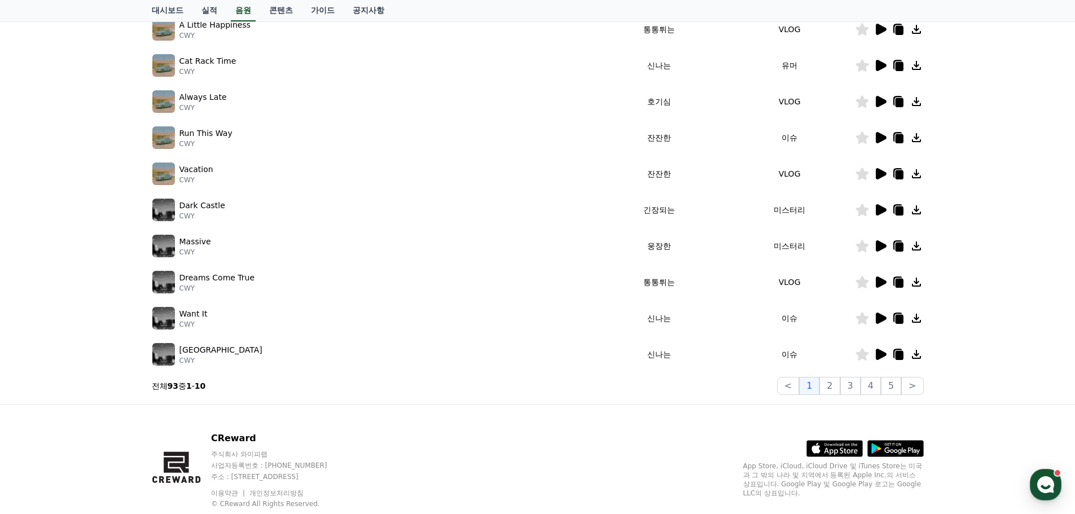
scroll to position [226, 0]
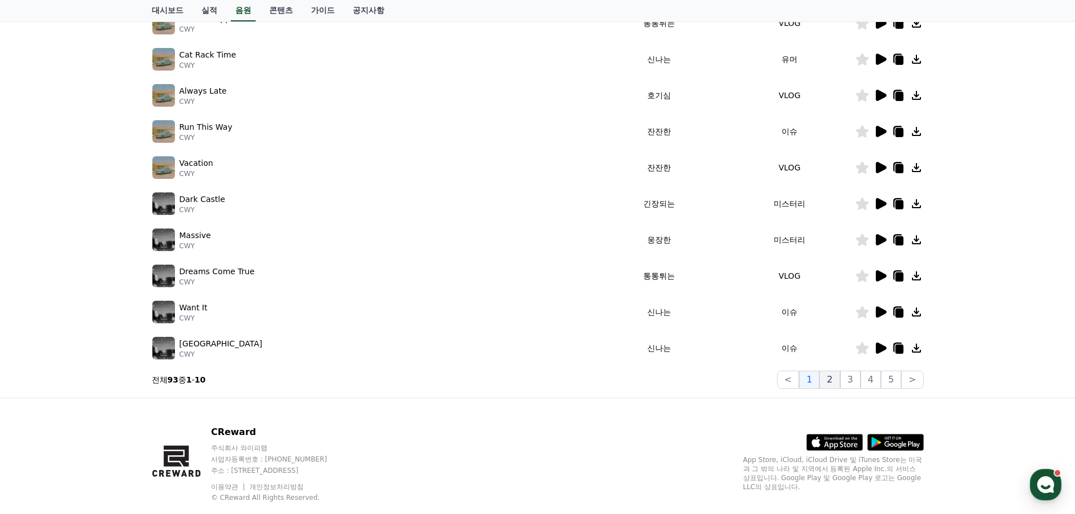
click at [829, 382] on button "2" at bounding box center [829, 380] width 20 height 18
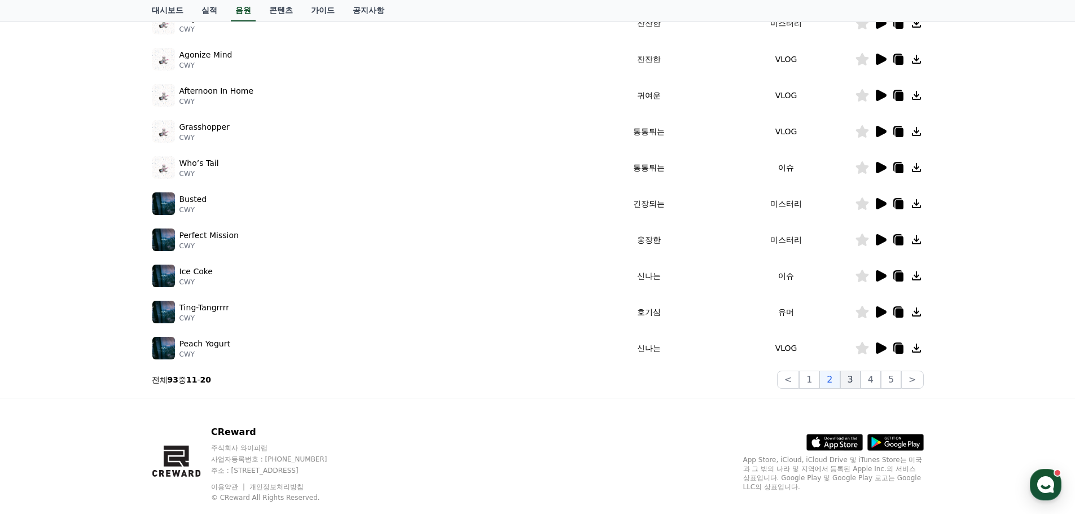
click at [844, 382] on button "3" at bounding box center [850, 380] width 20 height 18
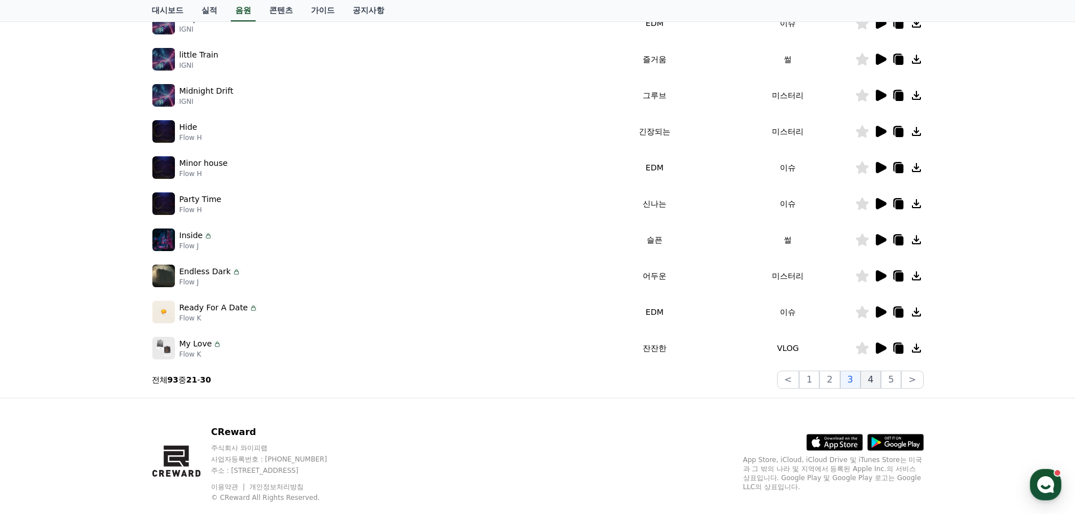
click at [868, 379] on button "4" at bounding box center [870, 380] width 20 height 18
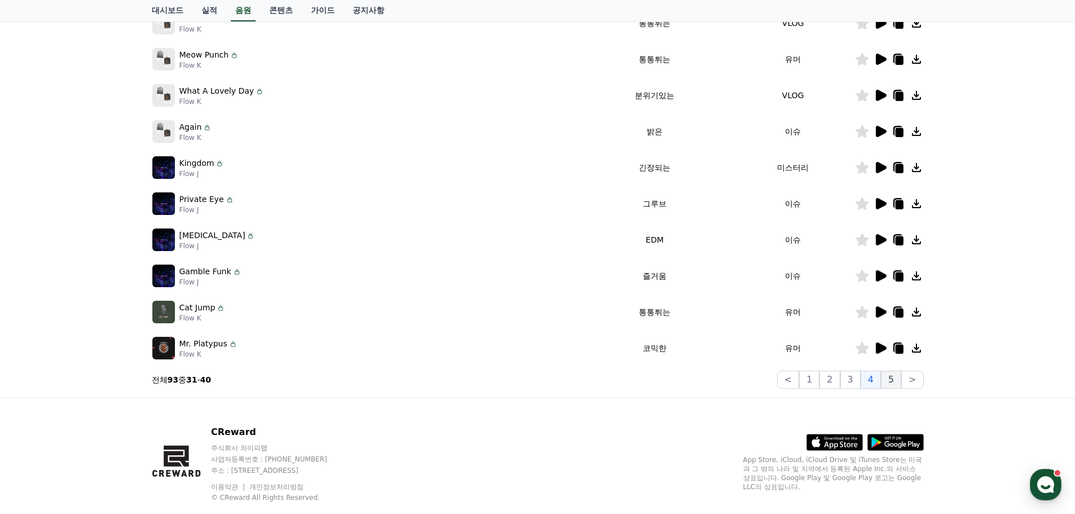
click at [885, 380] on button "5" at bounding box center [891, 380] width 20 height 18
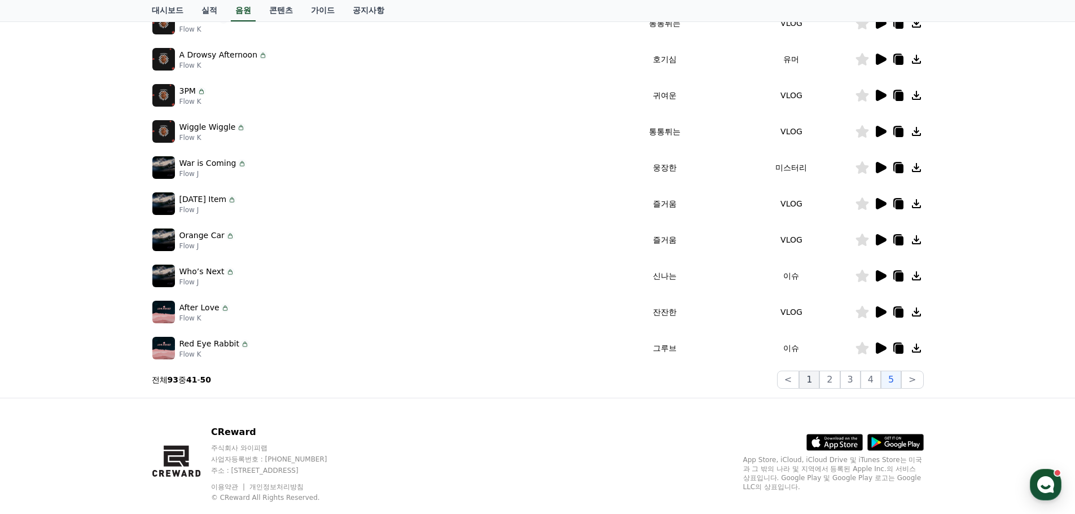
click at [819, 384] on button "1" at bounding box center [809, 380] width 20 height 18
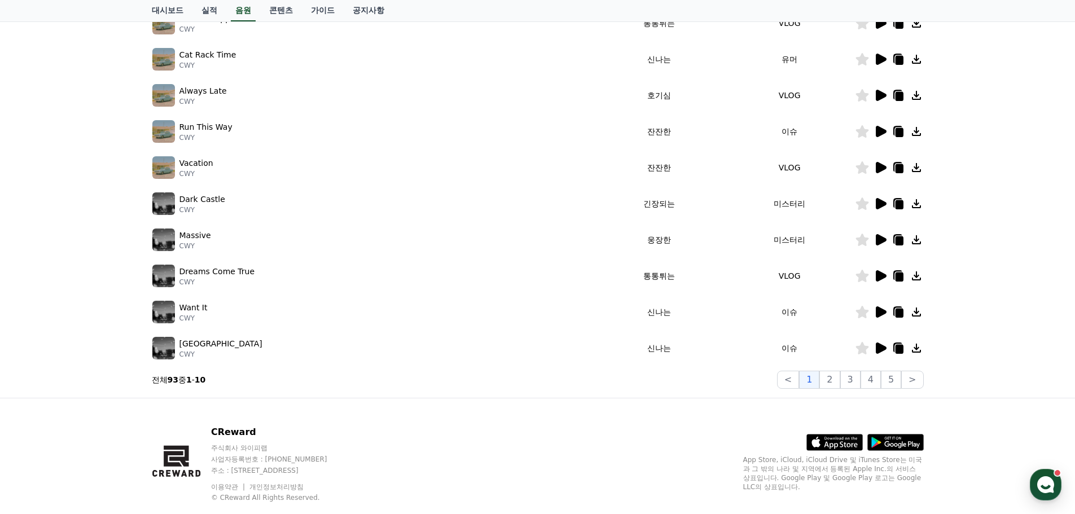
scroll to position [56, 0]
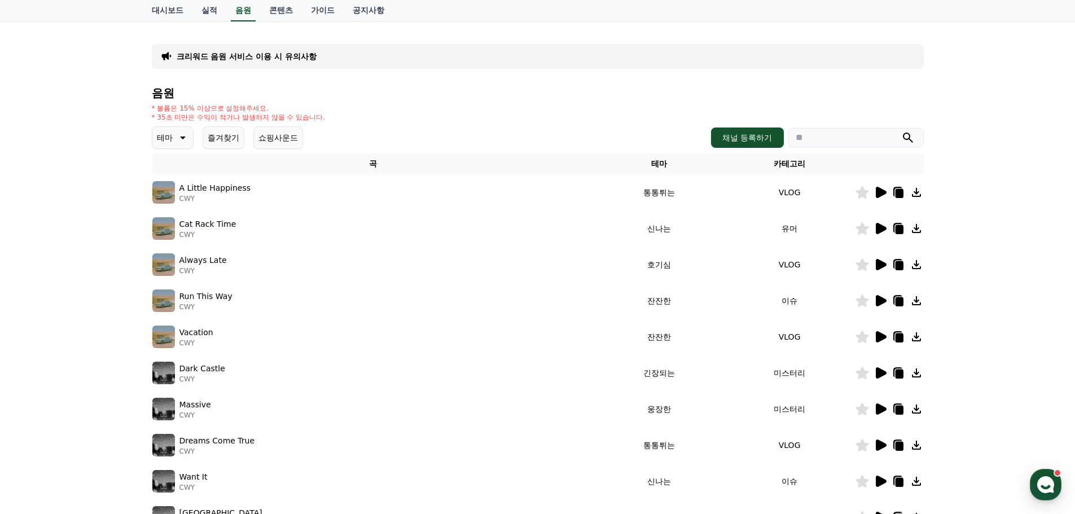
click at [882, 194] on icon at bounding box center [881, 192] width 11 height 11
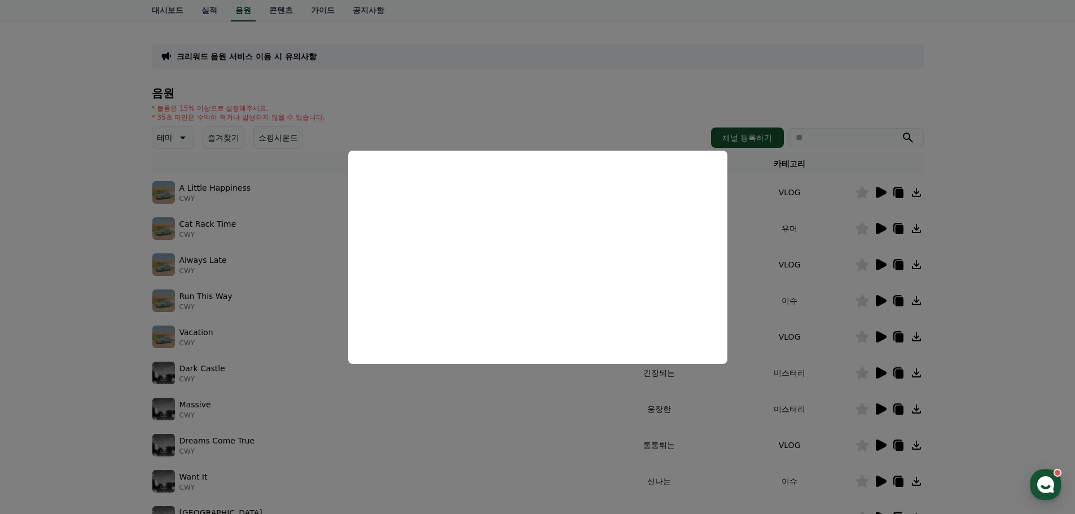
click at [1024, 281] on button "close modal" at bounding box center [537, 257] width 1075 height 514
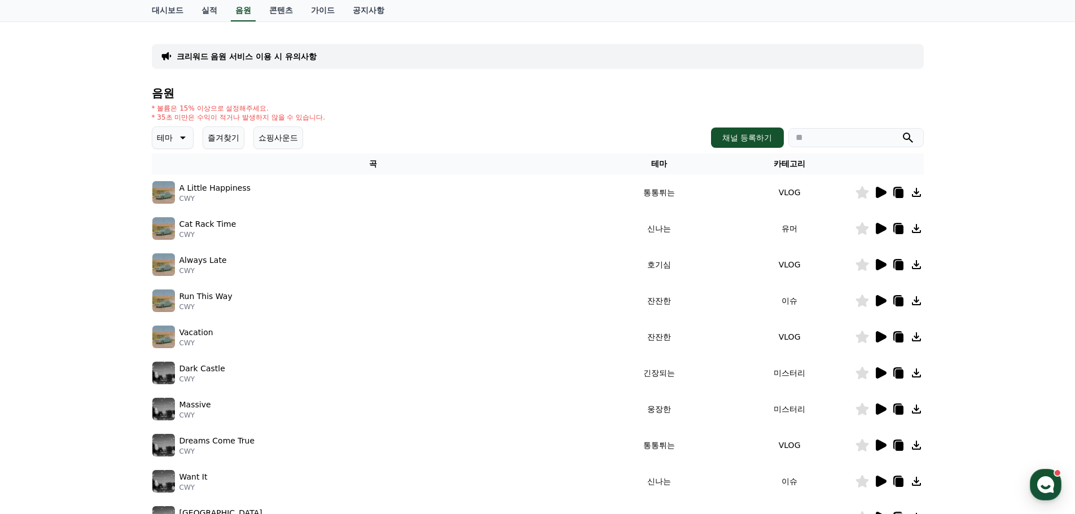
click at [874, 233] on icon at bounding box center [880, 229] width 14 height 14
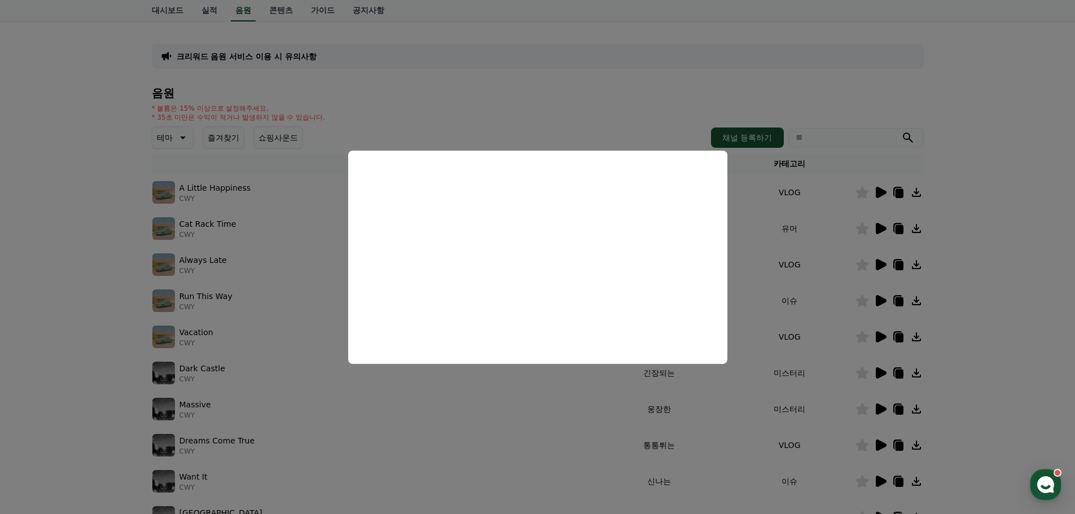
click at [973, 252] on button "close modal" at bounding box center [537, 257] width 1075 height 514
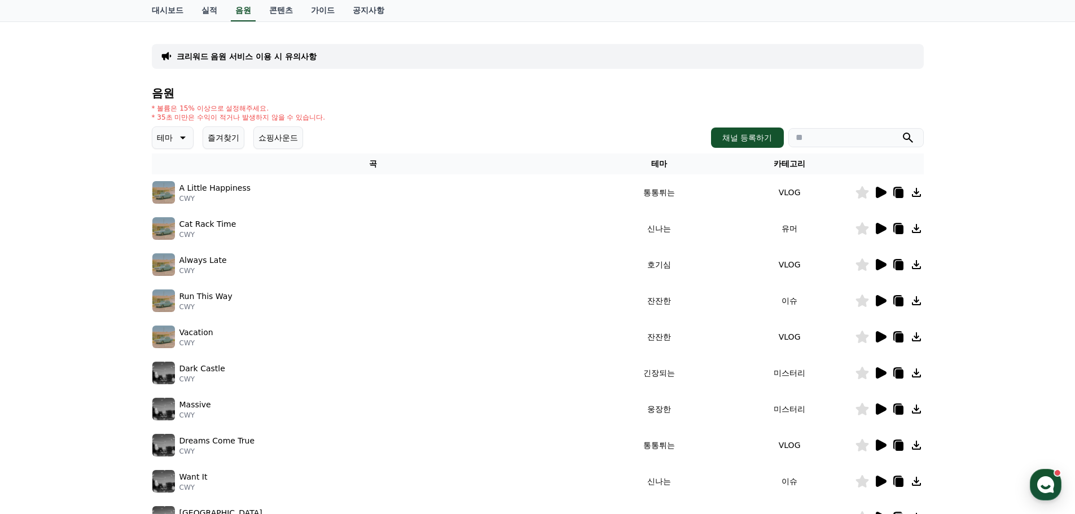
click at [878, 265] on icon at bounding box center [881, 264] width 11 height 11
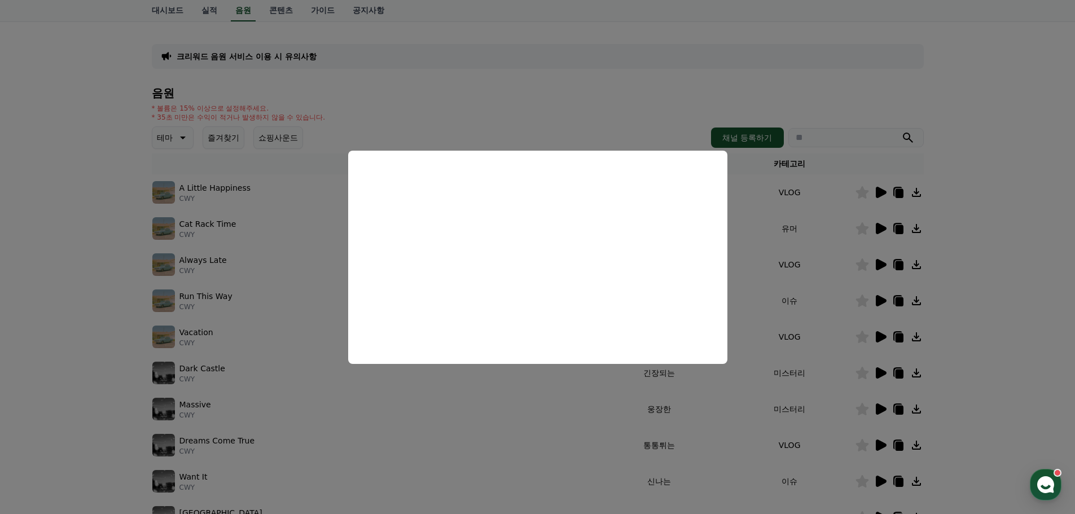
click at [1069, 231] on button "close modal" at bounding box center [537, 257] width 1075 height 514
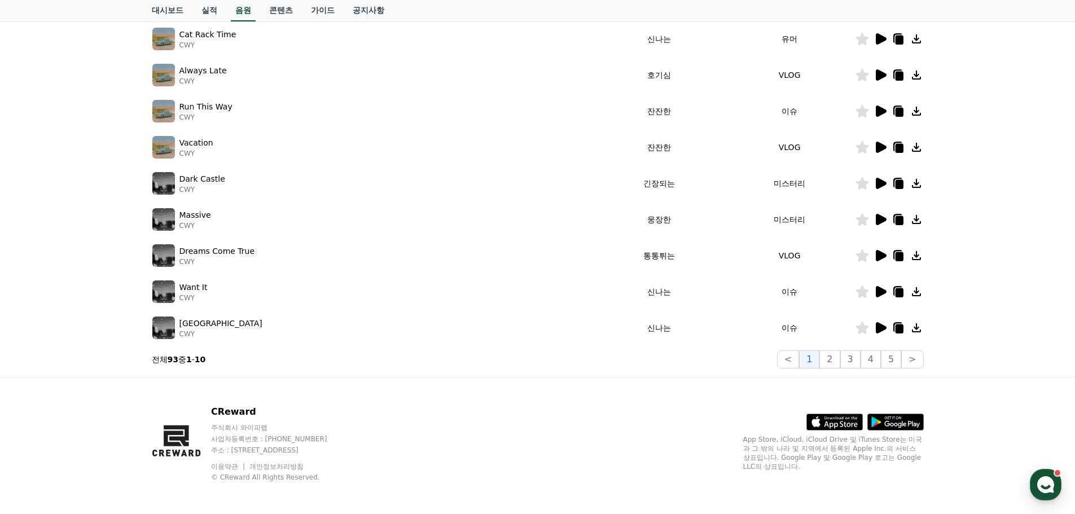
scroll to position [250, 0]
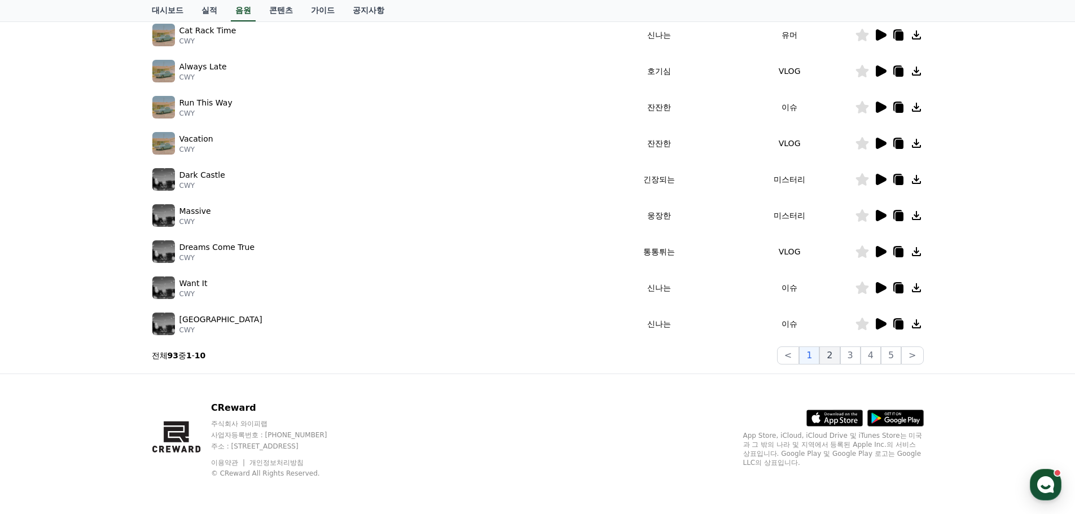
click at [835, 358] on button "2" at bounding box center [829, 355] width 20 height 18
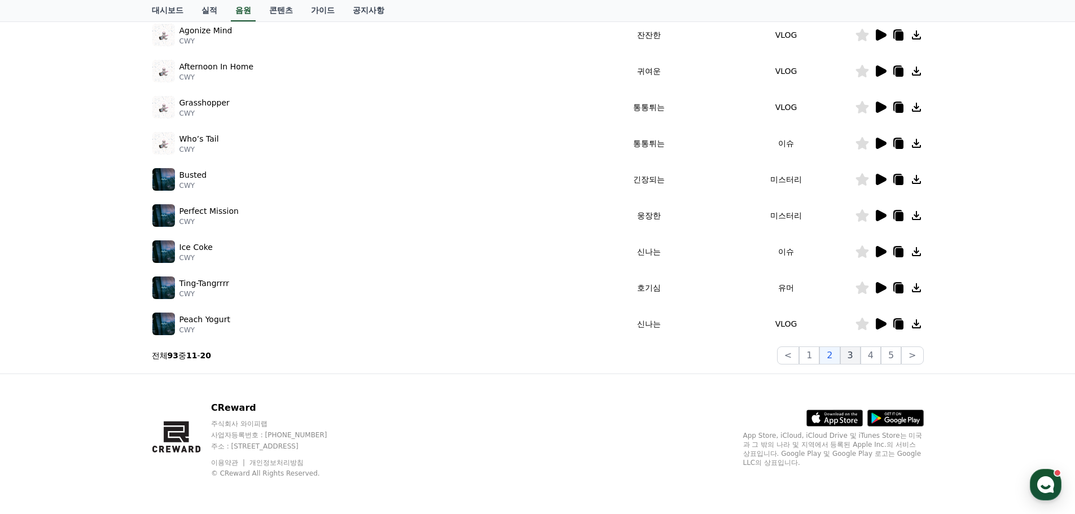
click at [848, 350] on button "3" at bounding box center [850, 355] width 20 height 18
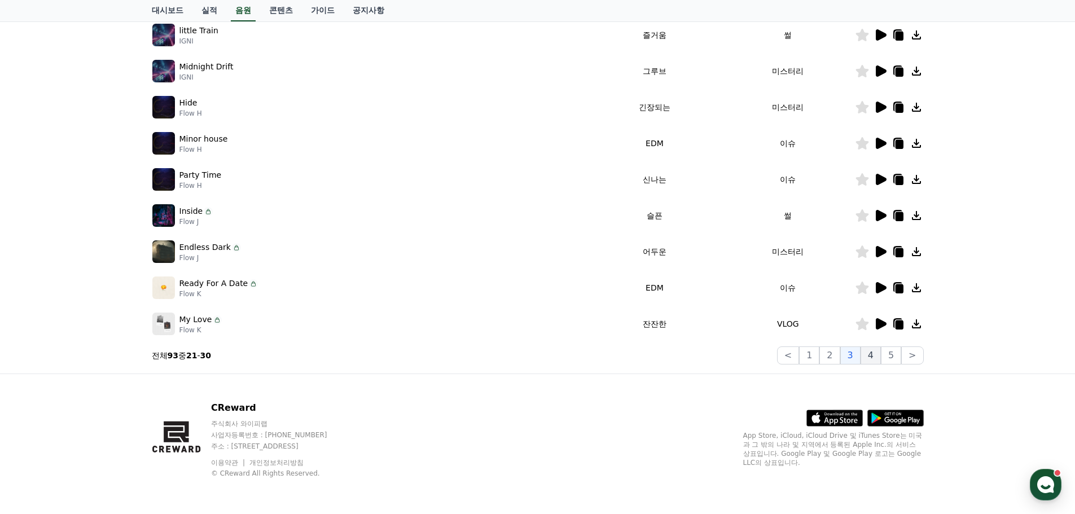
click at [865, 354] on button "4" at bounding box center [870, 355] width 20 height 18
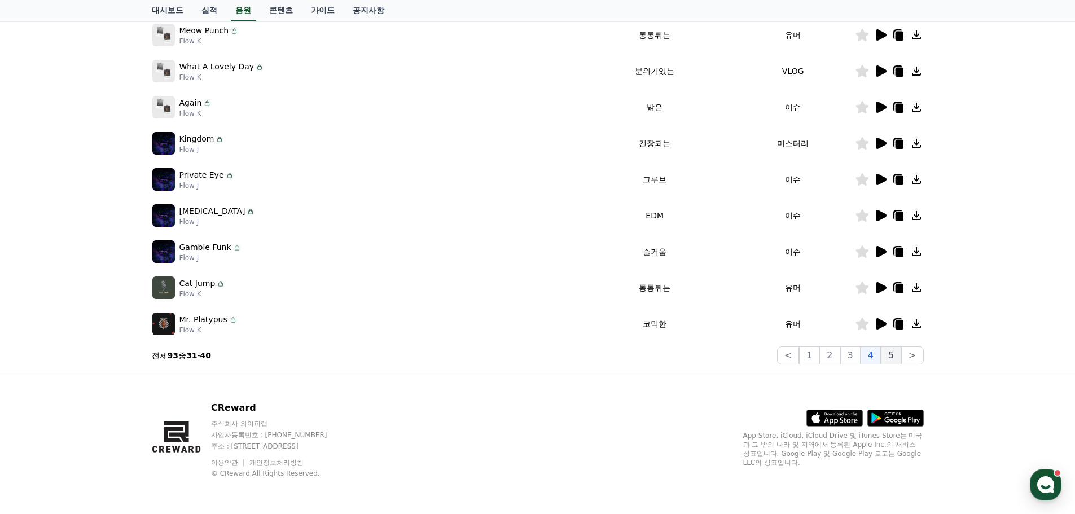
click at [885, 352] on button "5" at bounding box center [891, 355] width 20 height 18
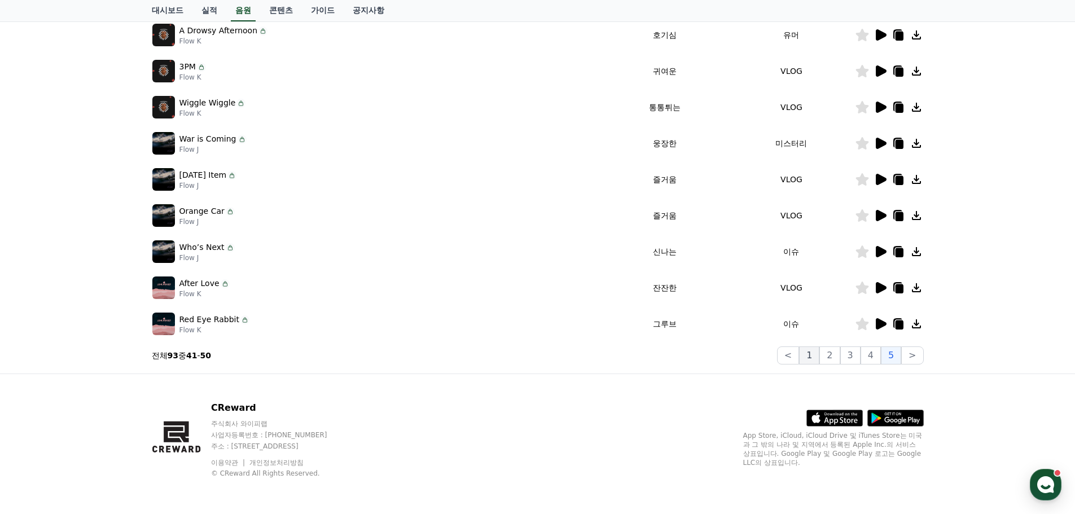
click at [817, 355] on button "1" at bounding box center [809, 355] width 20 height 18
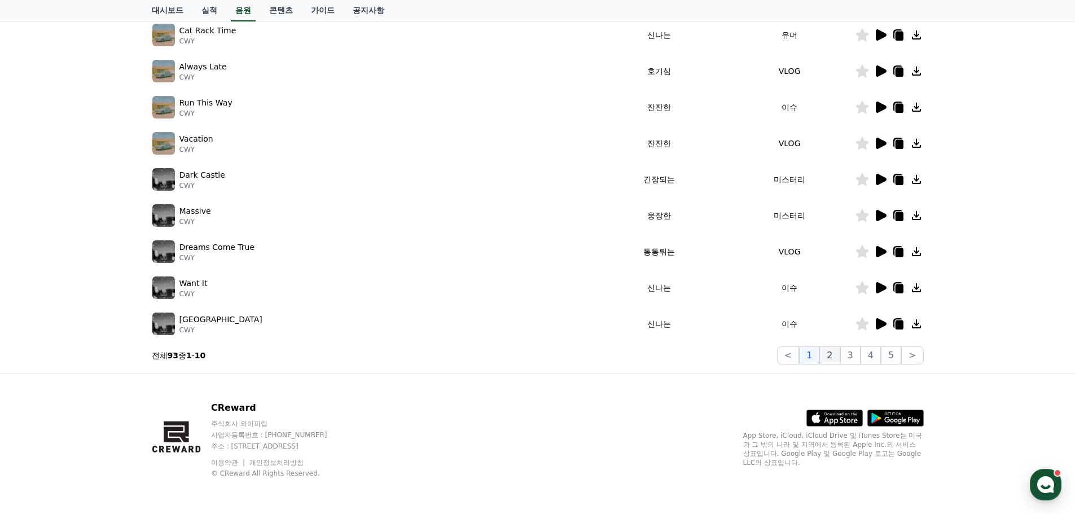
click at [839, 350] on button "2" at bounding box center [829, 355] width 20 height 18
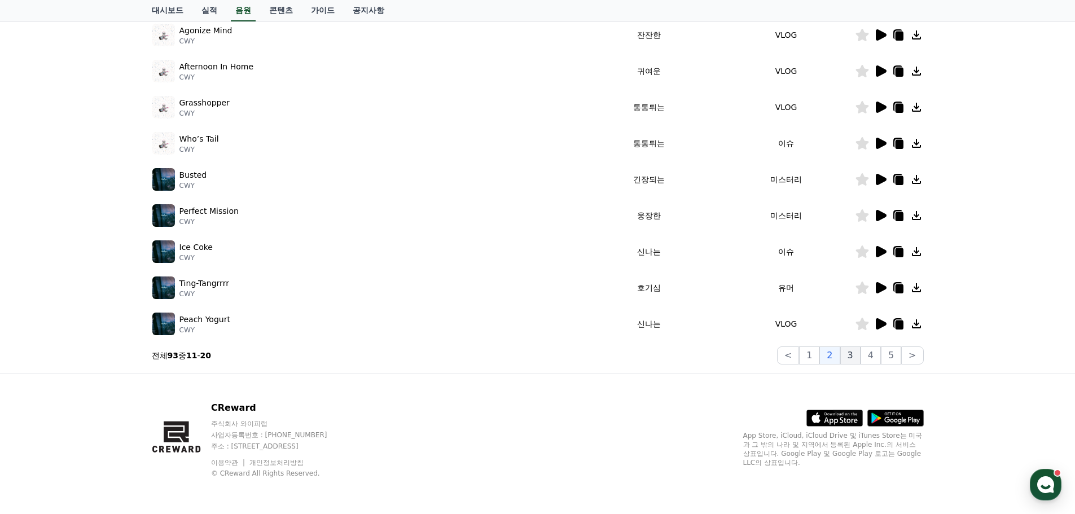
click at [855, 354] on button "3" at bounding box center [850, 355] width 20 height 18
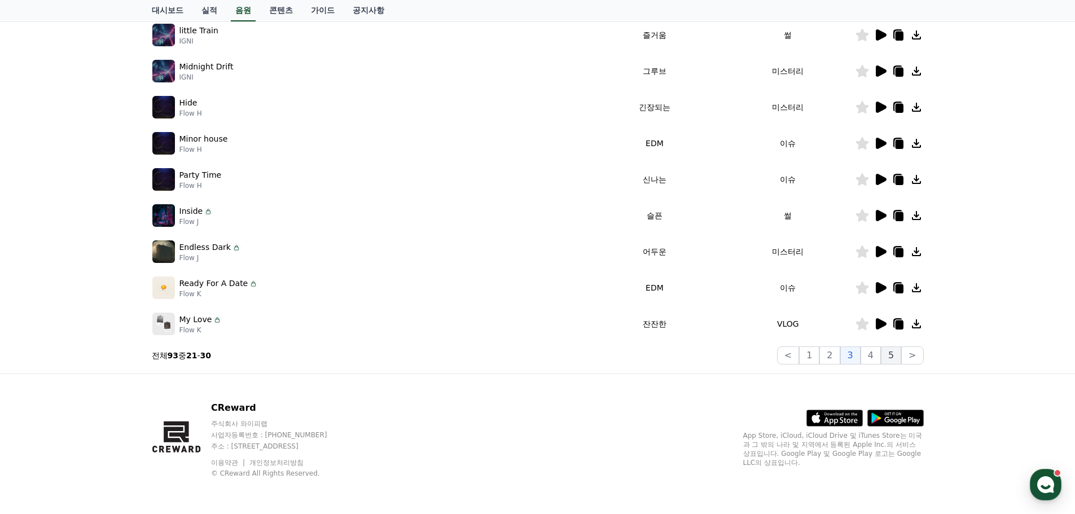
click at [885, 358] on button "5" at bounding box center [891, 355] width 20 height 18
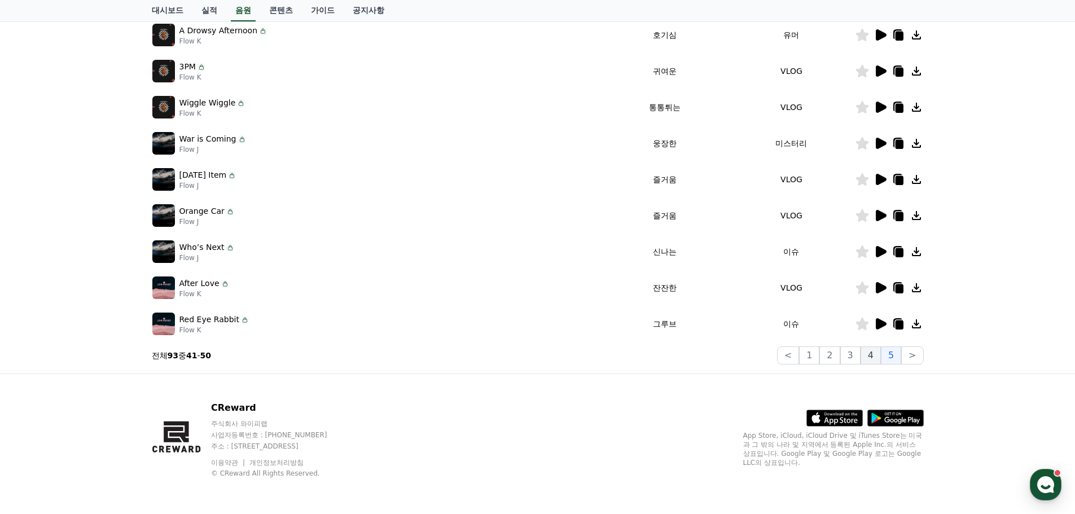
click at [868, 358] on button "4" at bounding box center [870, 355] width 20 height 18
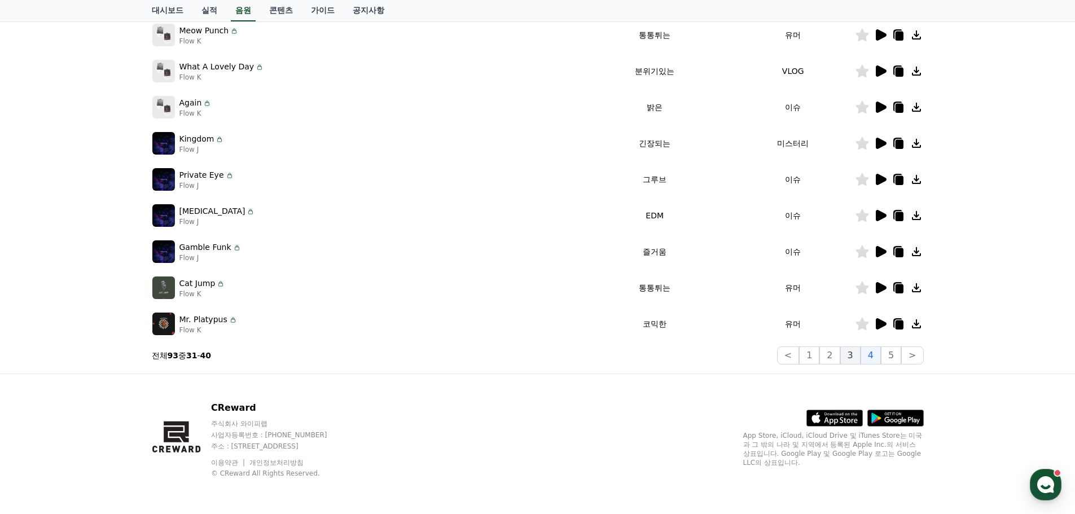
click at [851, 359] on button "3" at bounding box center [850, 355] width 20 height 18
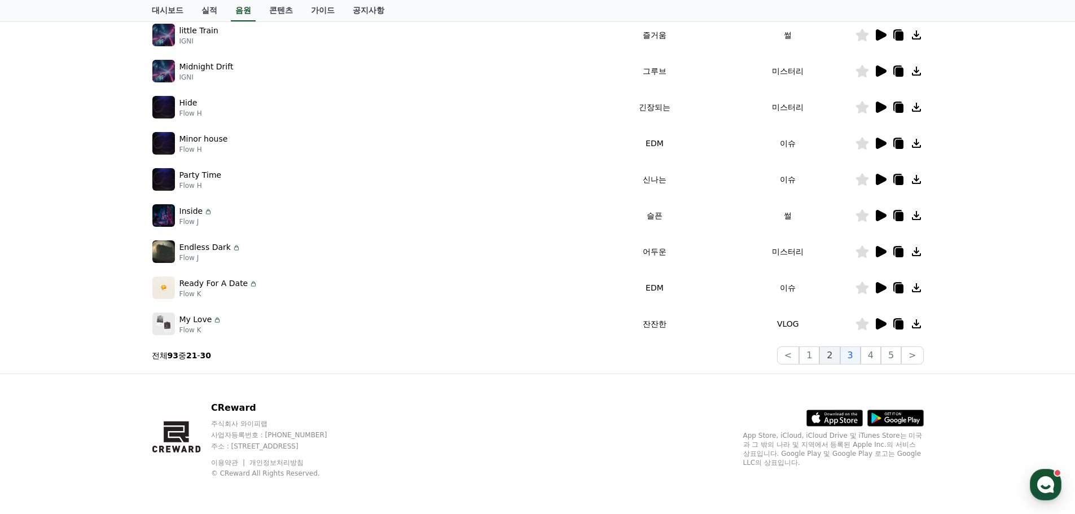
click at [825, 358] on button "2" at bounding box center [829, 355] width 20 height 18
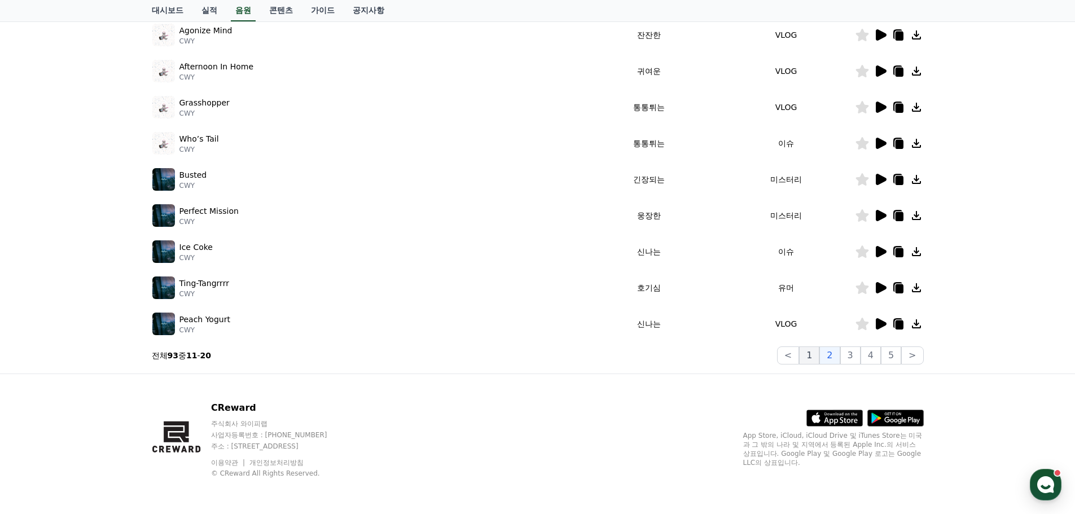
click at [810, 358] on button "1" at bounding box center [809, 355] width 20 height 18
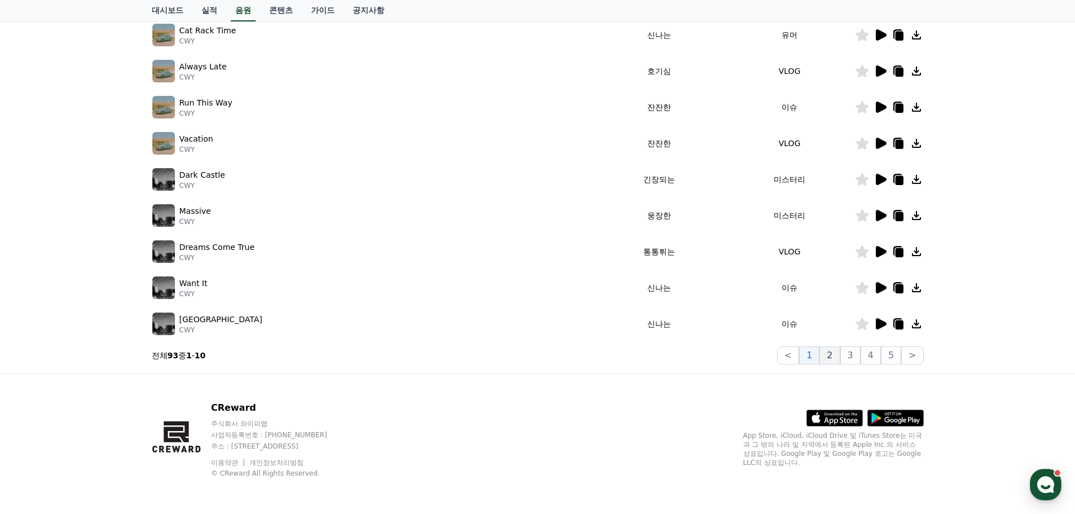
click at [829, 360] on button "2" at bounding box center [829, 355] width 20 height 18
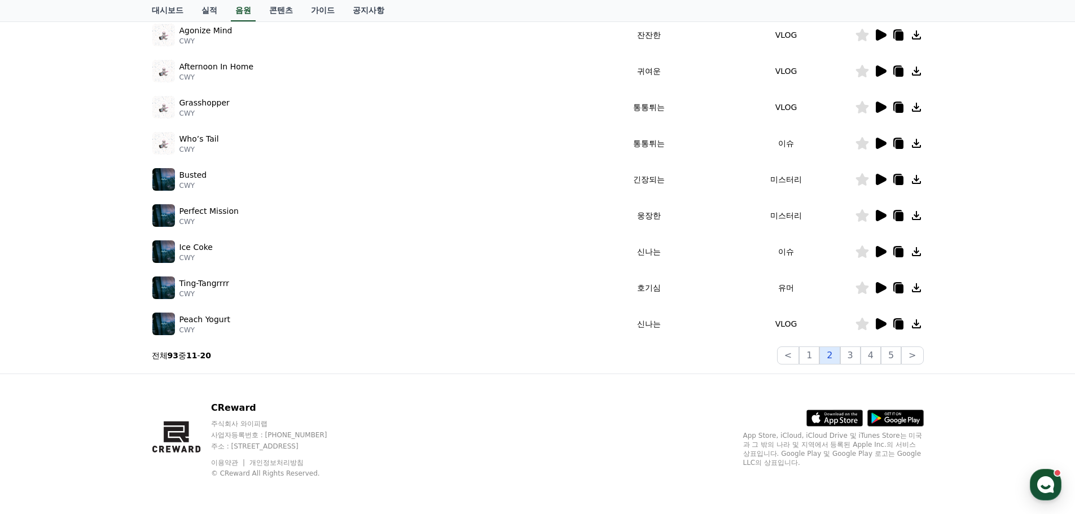
click at [832, 361] on button "2" at bounding box center [829, 355] width 20 height 18
click at [819, 360] on button "1" at bounding box center [809, 355] width 20 height 18
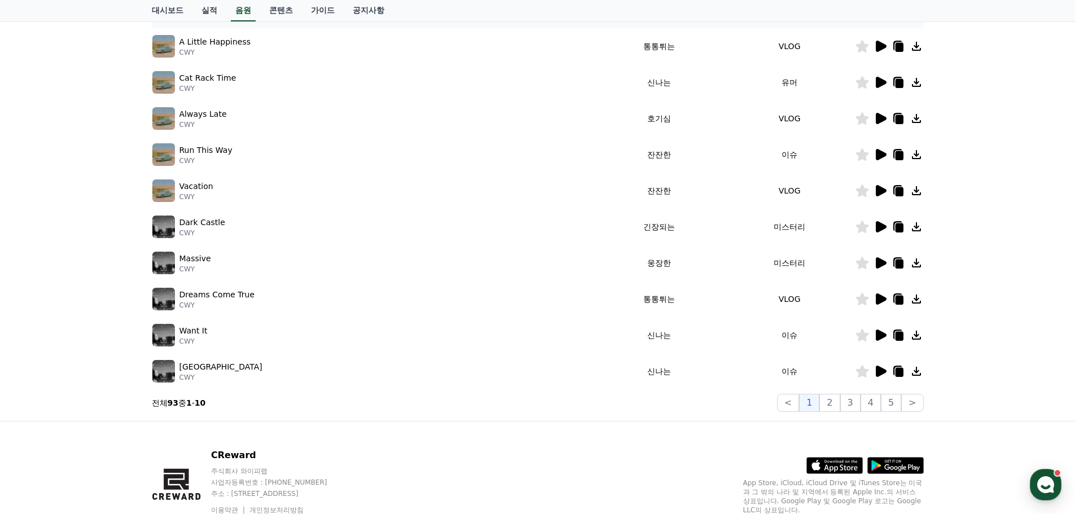
scroll to position [250, 0]
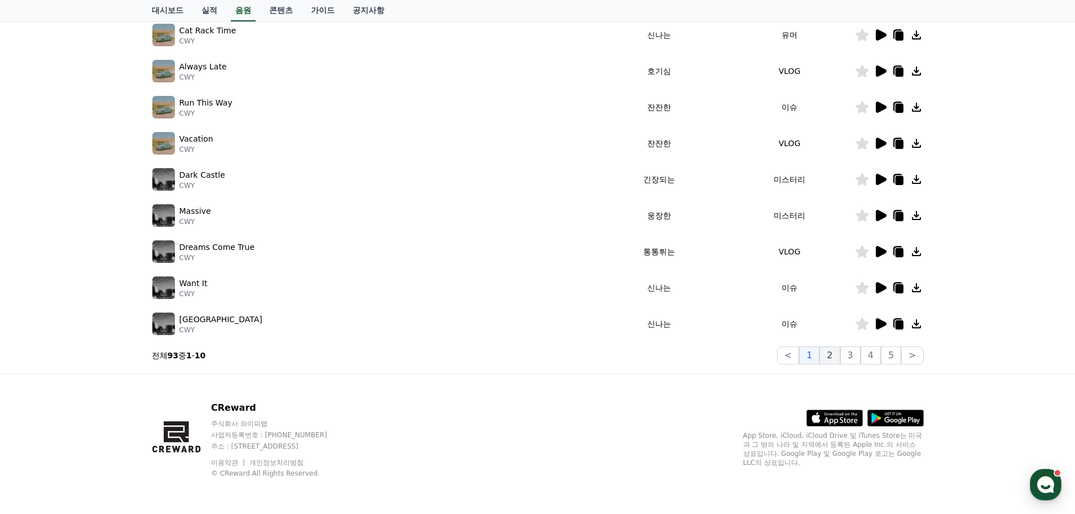
click at [834, 351] on button "2" at bounding box center [829, 355] width 20 height 18
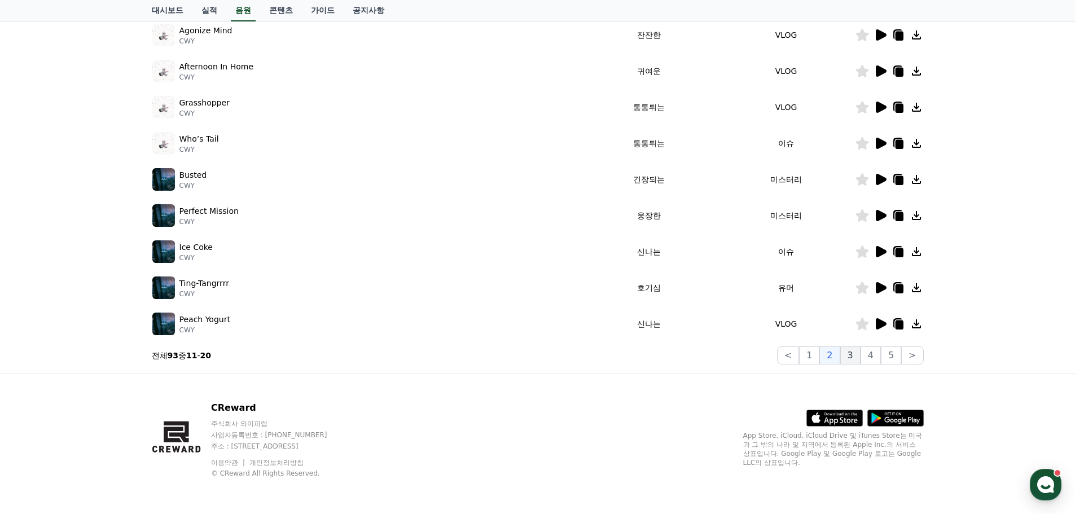
click at [850, 354] on button "3" at bounding box center [850, 355] width 20 height 18
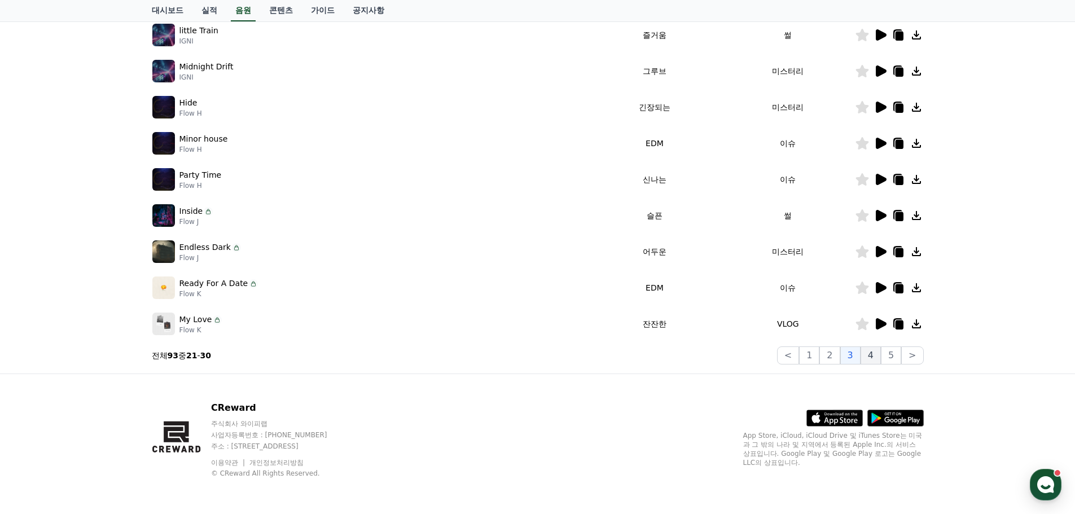
click at [872, 356] on button "4" at bounding box center [870, 355] width 20 height 18
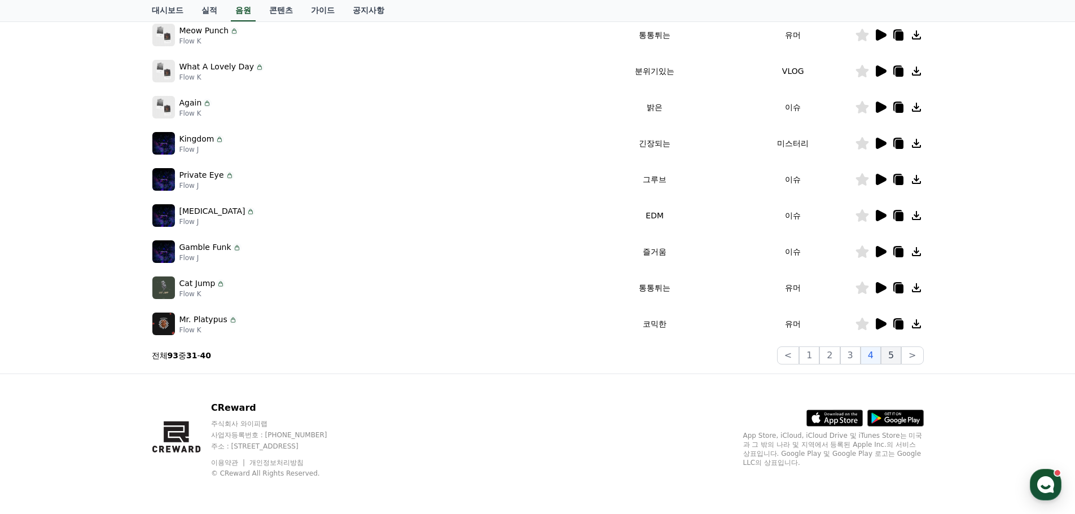
click at [890, 357] on button "5" at bounding box center [891, 355] width 20 height 18
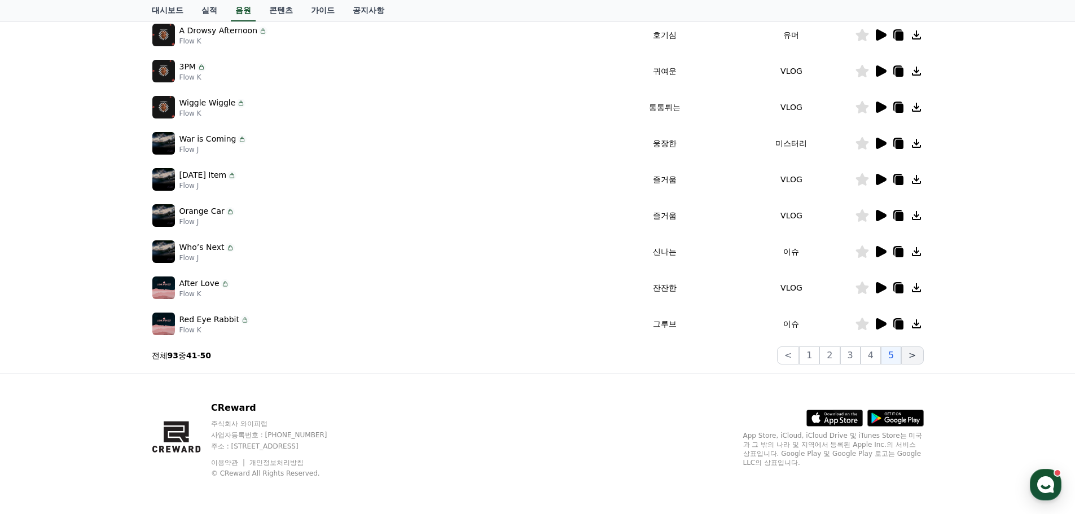
click at [920, 355] on button ">" at bounding box center [912, 355] width 22 height 18
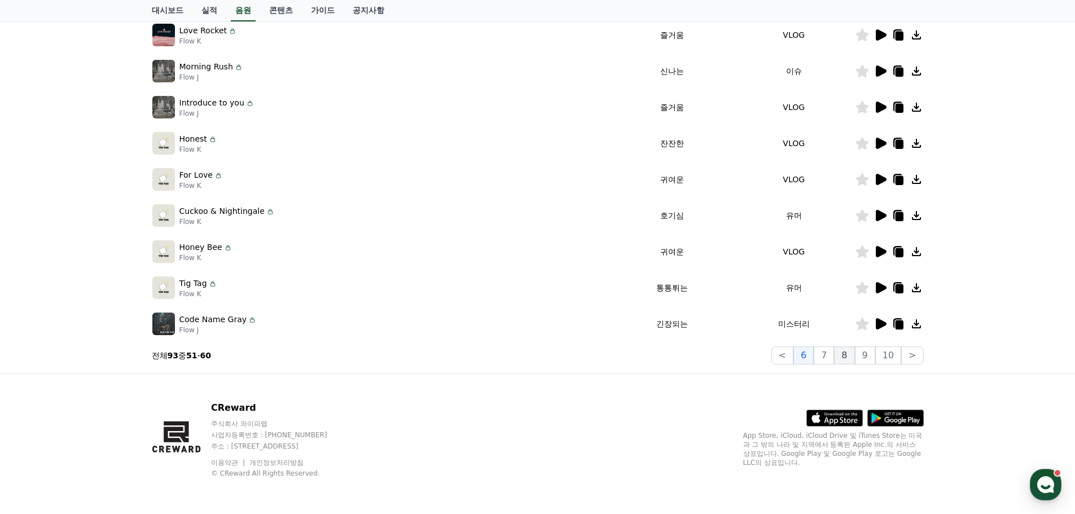
click at [846, 353] on button "8" at bounding box center [844, 355] width 20 height 18
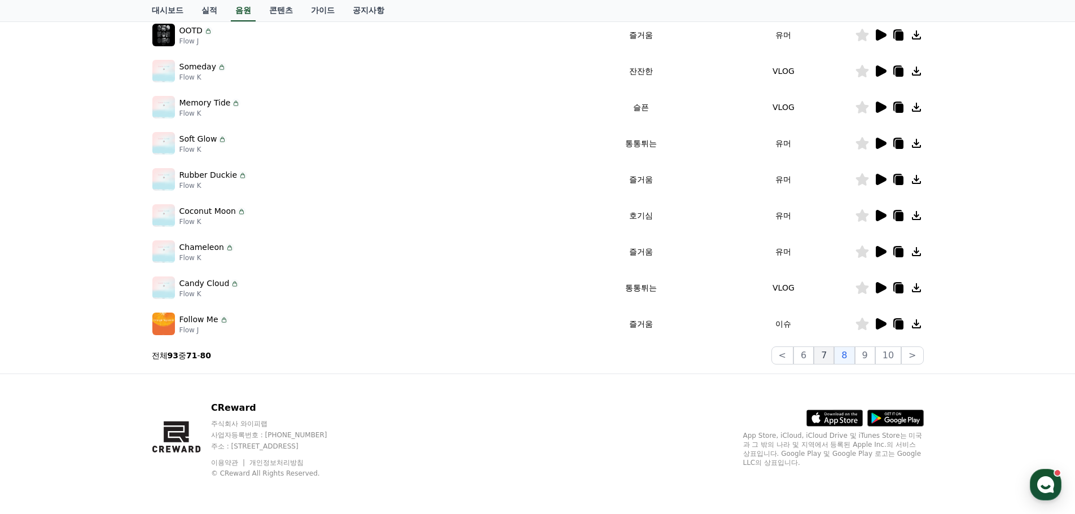
click at [834, 354] on button "7" at bounding box center [823, 355] width 20 height 18
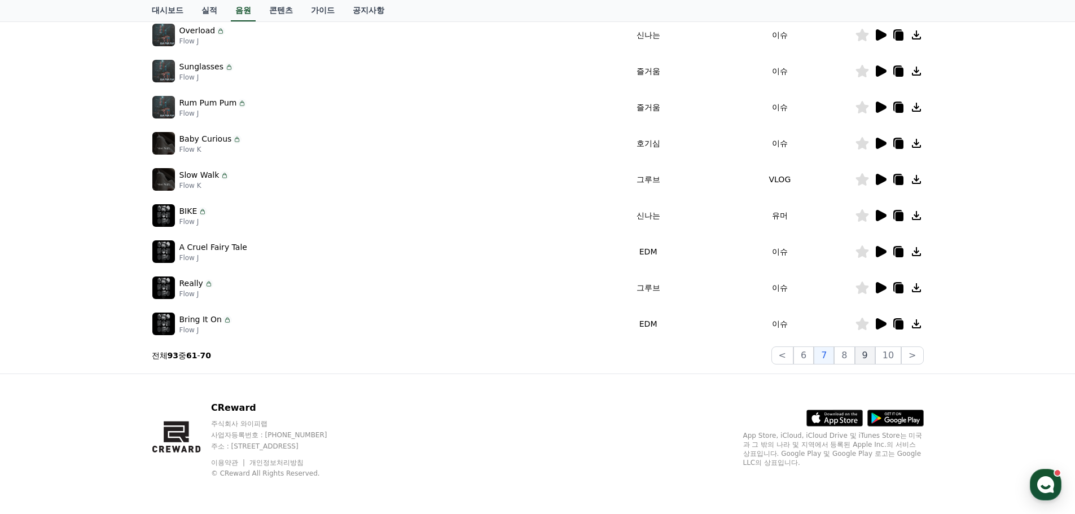
click at [873, 355] on button "9" at bounding box center [865, 355] width 20 height 18
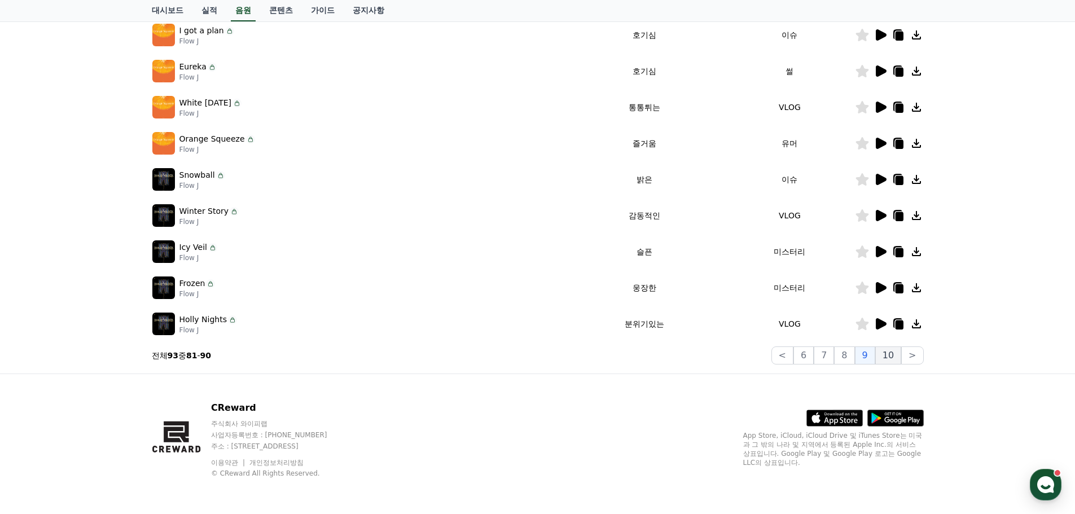
click at [894, 360] on button "10" at bounding box center [888, 355] width 26 height 18
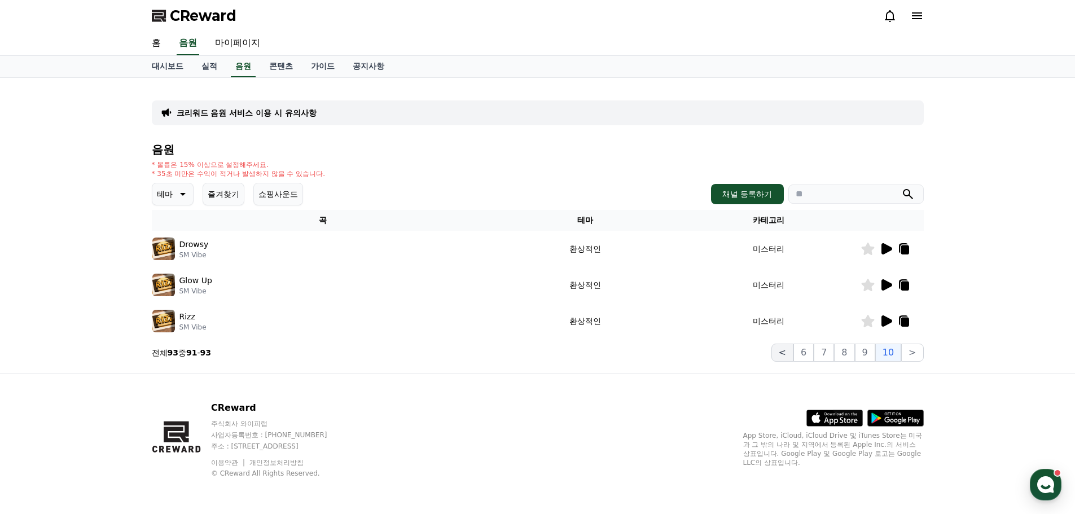
click at [790, 353] on button "<" at bounding box center [782, 353] width 22 height 18
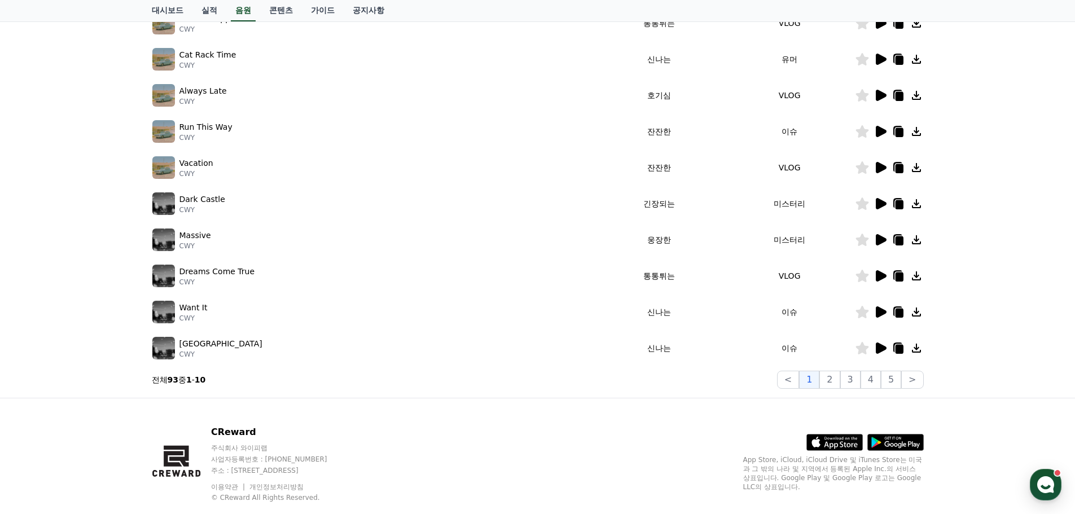
scroll to position [250, 0]
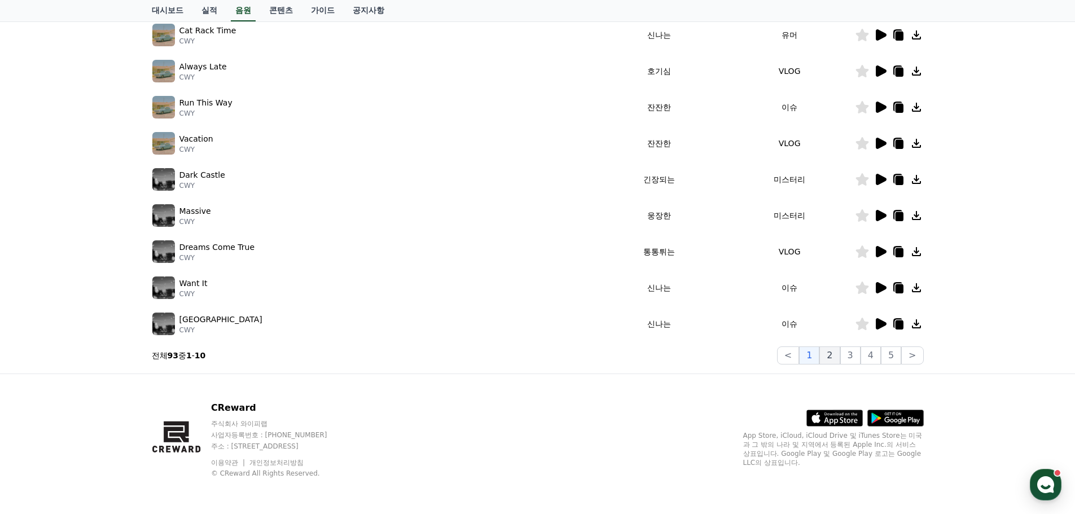
click at [833, 351] on button "2" at bounding box center [829, 355] width 20 height 18
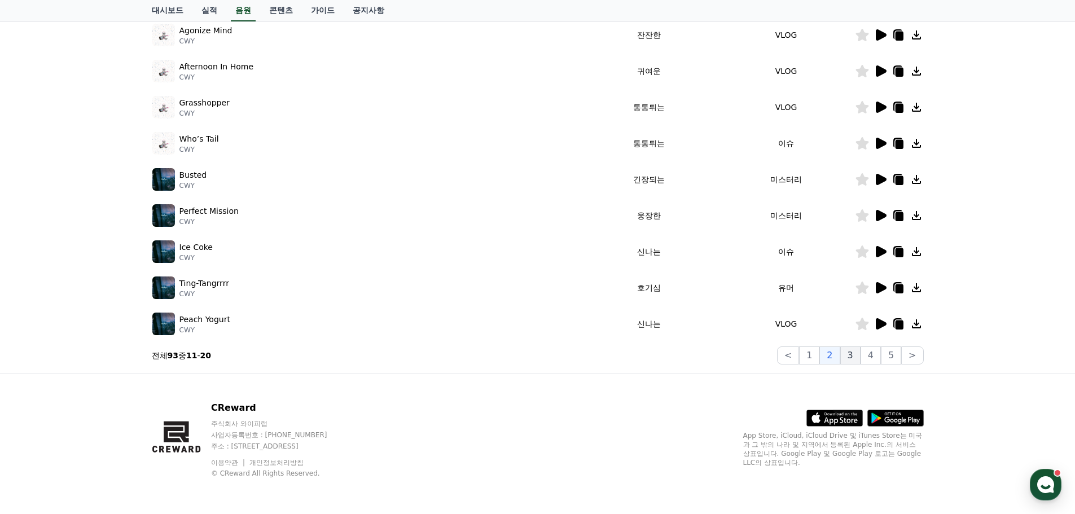
click at [852, 354] on button "3" at bounding box center [850, 355] width 20 height 18
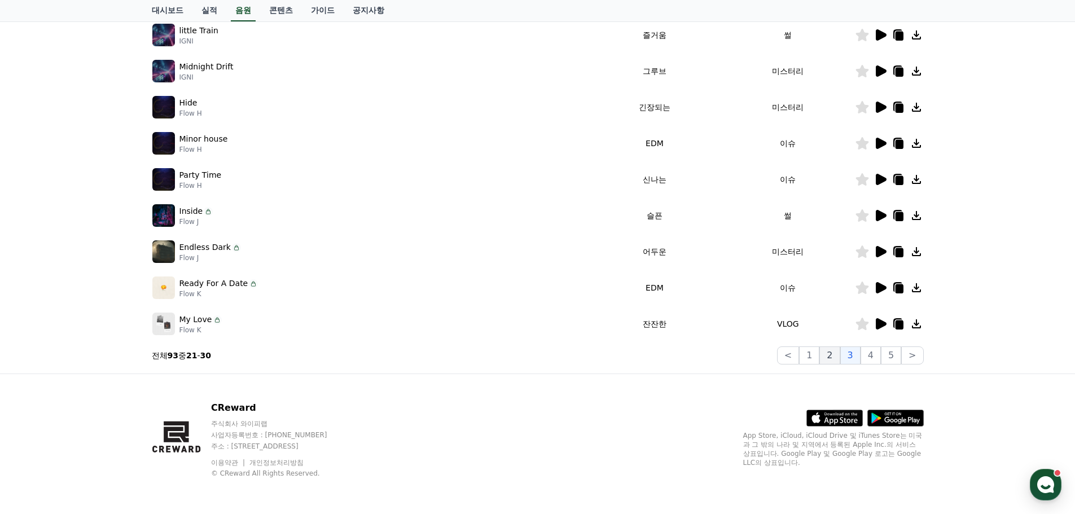
drag, startPoint x: 870, startPoint y: 353, endPoint x: 839, endPoint y: 346, distance: 32.2
click at [865, 351] on button "4" at bounding box center [870, 355] width 20 height 18
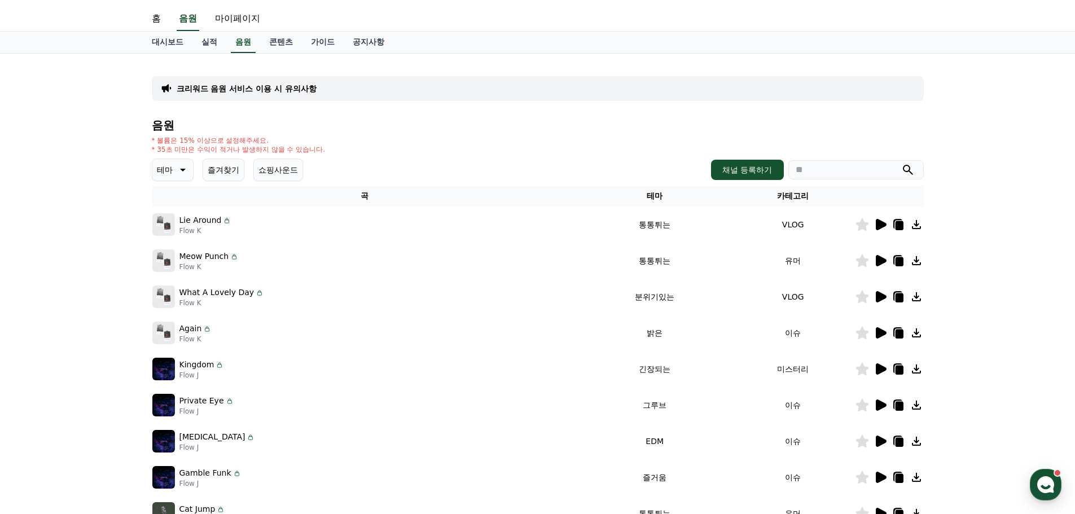
scroll to position [250, 0]
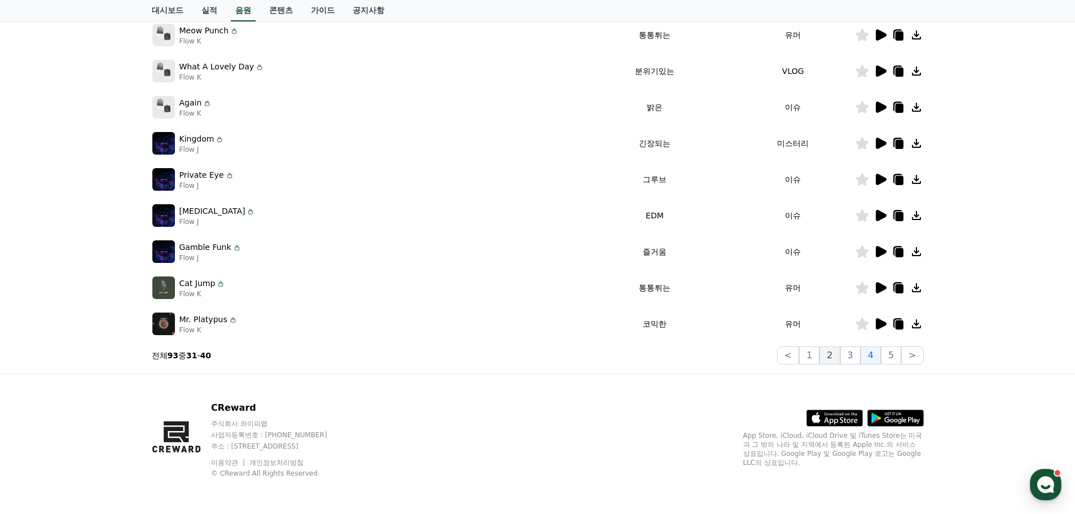
click at [829, 357] on button "2" at bounding box center [829, 355] width 20 height 18
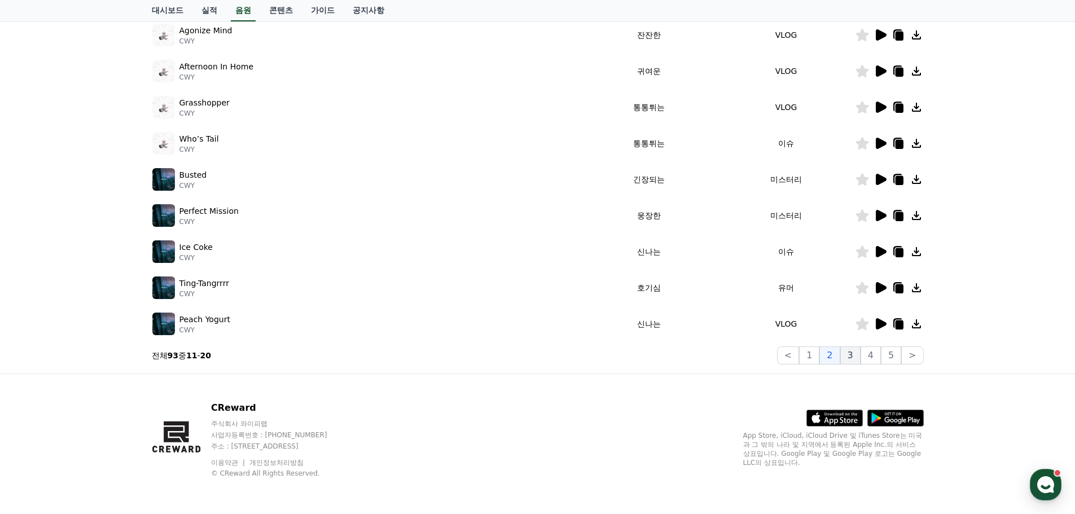
click at [843, 357] on div "< 1 2 3 4 5 >" at bounding box center [850, 355] width 147 height 18
click at [850, 358] on button "3" at bounding box center [850, 355] width 20 height 18
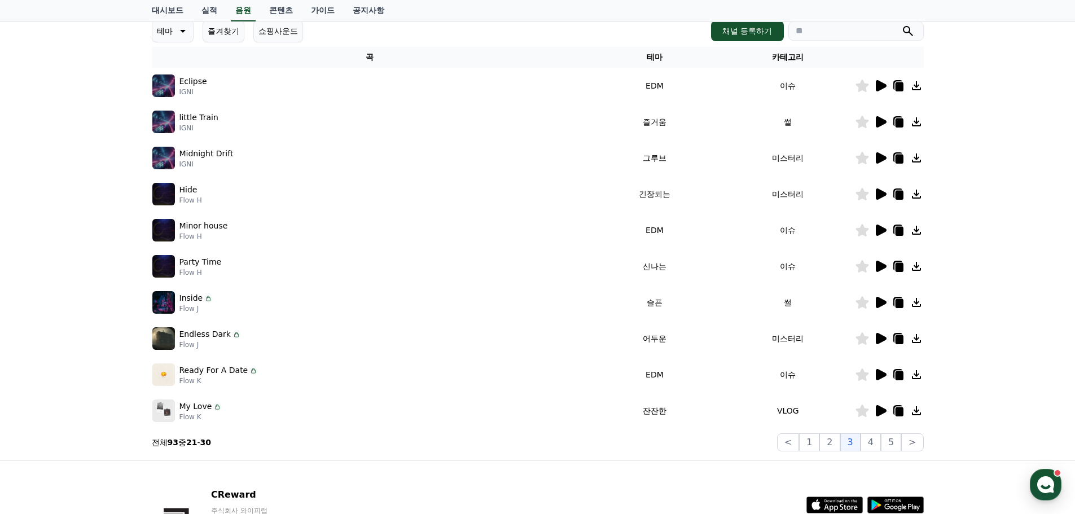
scroll to position [81, 0]
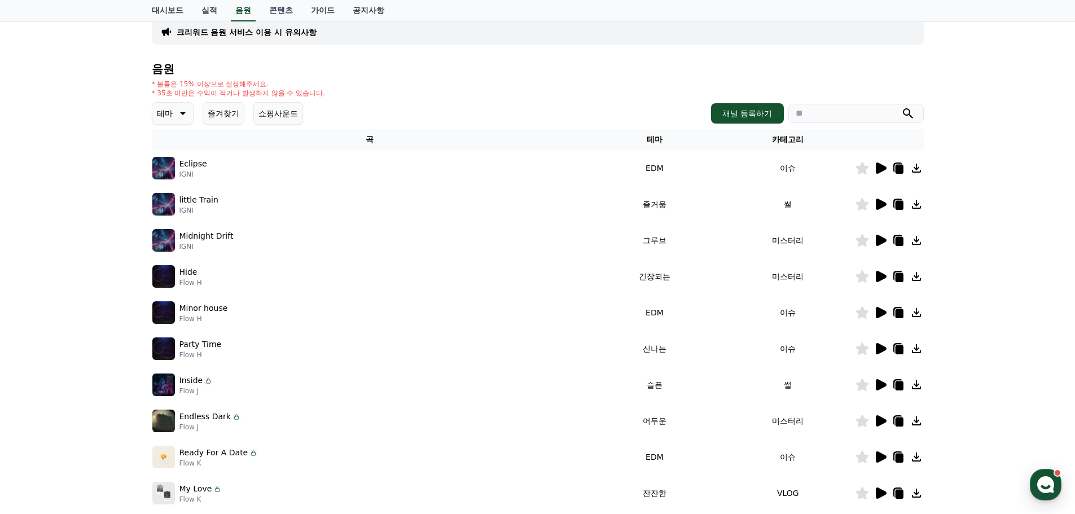
click at [870, 379] on div at bounding box center [889, 385] width 68 height 14
click at [881, 378] on icon at bounding box center [880, 385] width 14 height 14
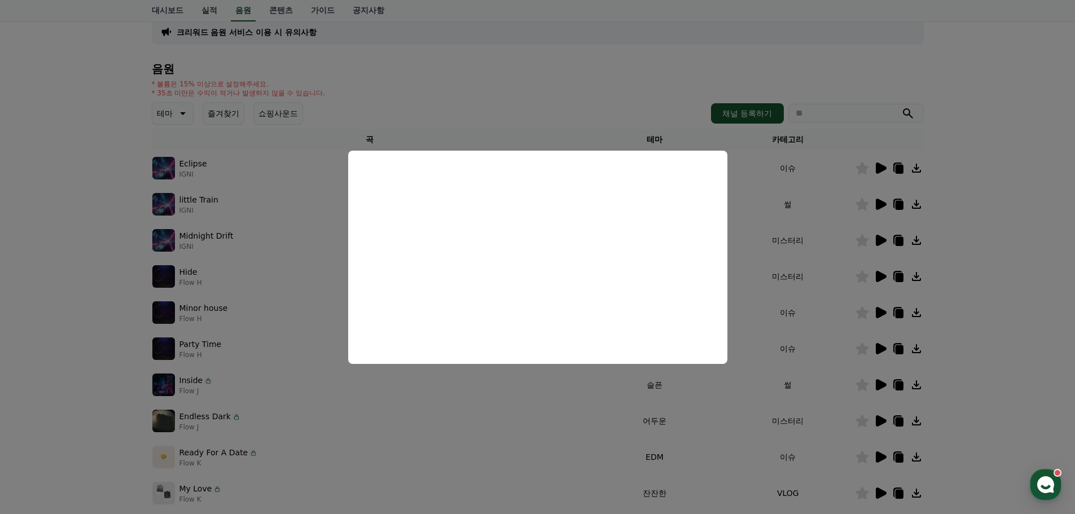
click at [90, 287] on button "close modal" at bounding box center [537, 257] width 1075 height 514
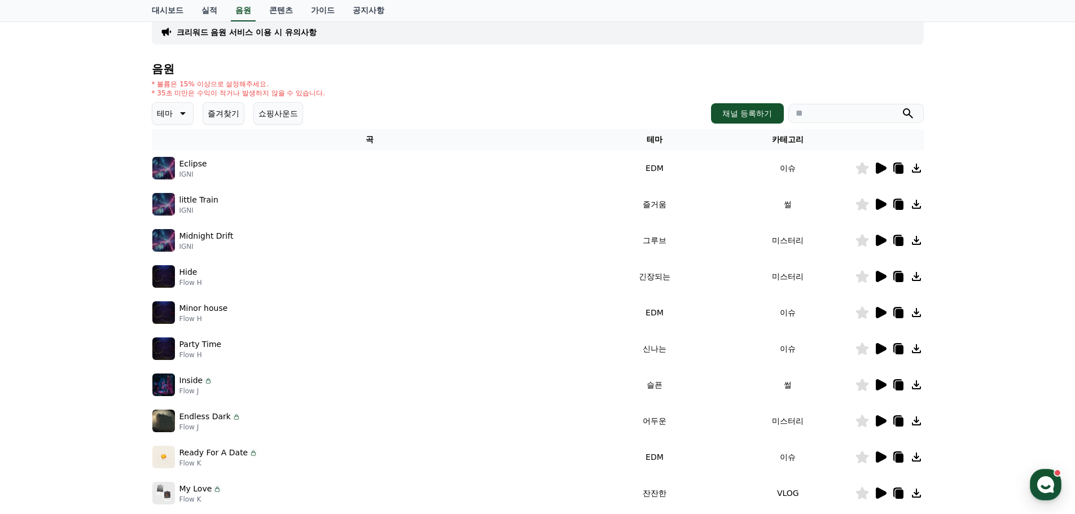
click at [55, 189] on div "크리워드 음원 서비스 이용 시 유의사항 음원 * 볼륨은 15% 이상으로 설정해주세요. * 35초 미만은 수익이 적거나 발생하지 않을 수 있습니…" at bounding box center [537, 269] width 1075 height 545
drag, startPoint x: 54, startPoint y: 178, endPoint x: 1, endPoint y: 131, distance: 70.7
click at [47, 161] on div "크리워드 음원 서비스 이용 시 유의사항 음원 * 볼륨은 15% 이상으로 설정해주세요. * 35초 미만은 수익이 적거나 발생하지 않을 수 있습니…" at bounding box center [537, 269] width 1075 height 545
